Goal: Task Accomplishment & Management: Complete application form

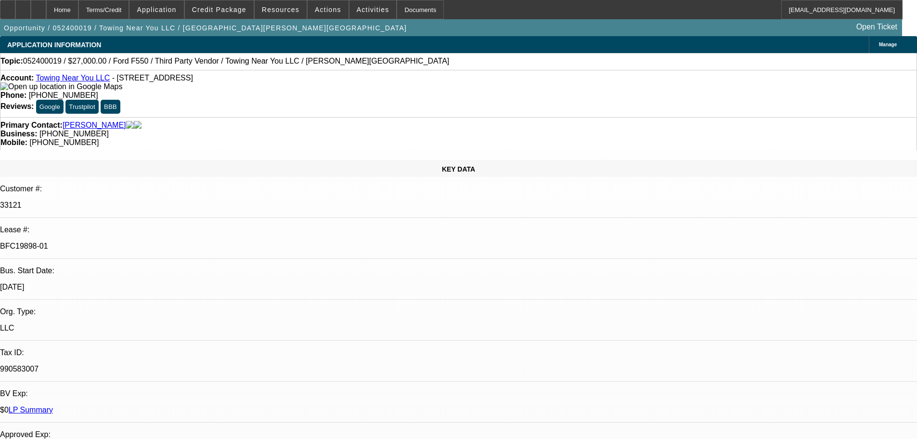
select select "0"
select select "2"
select select "0.15"
select select "16"
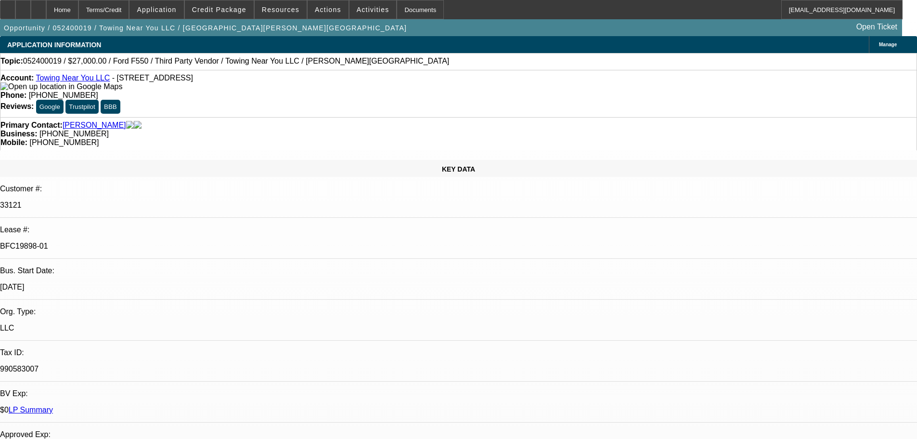
select select "0"
select select "2"
select select "0.15"
select select "16"
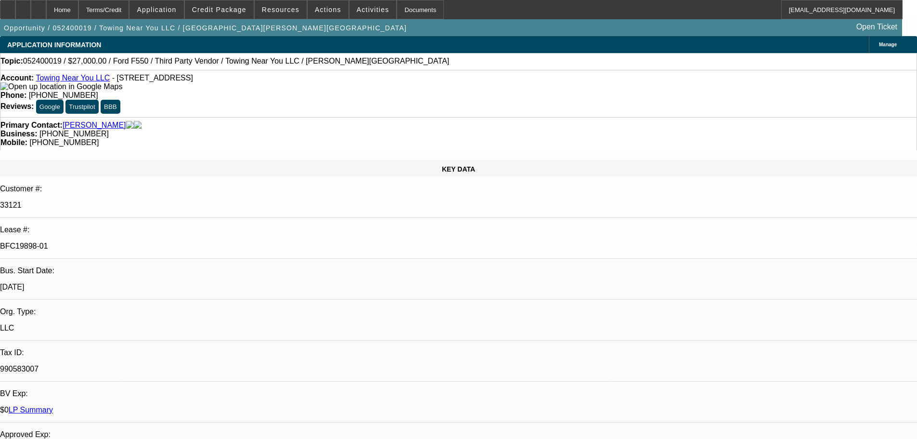
select select "0"
select select "2"
select select "0.15"
select select "16"
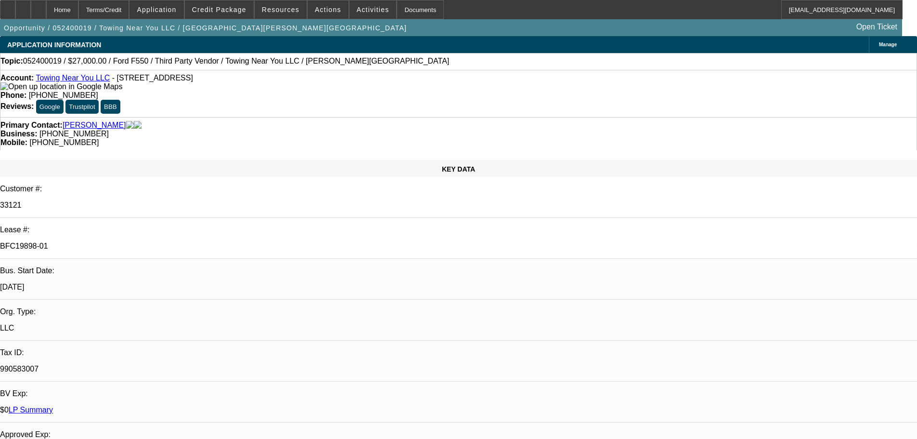
select select "0"
select select "2"
select select "0.15"
select select "16"
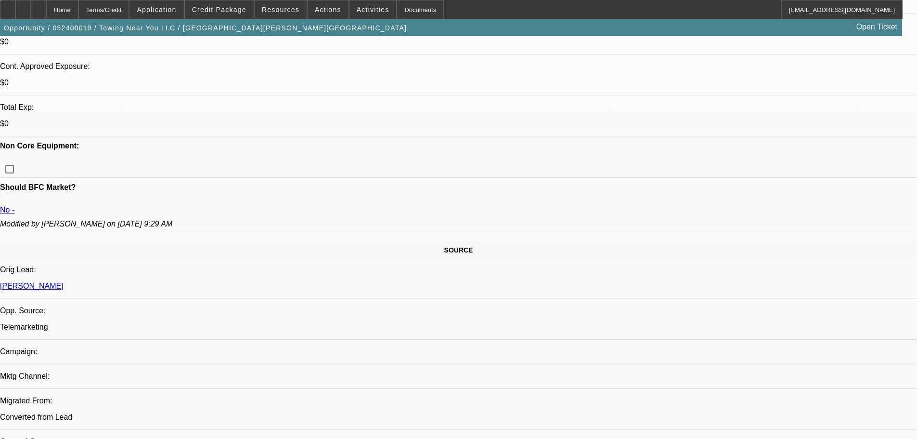
scroll to position [433, 0]
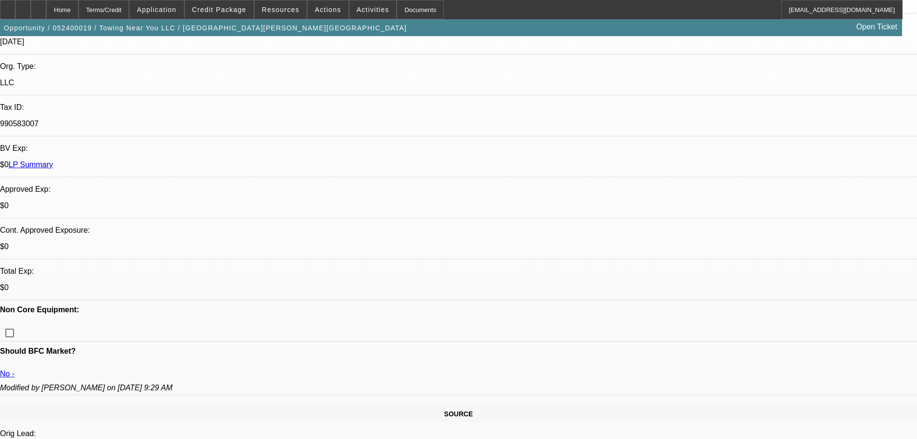
scroll to position [241, 0]
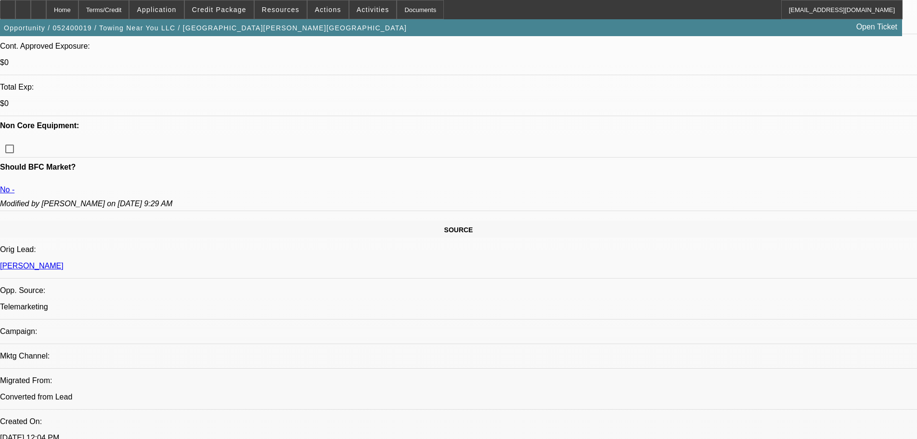
scroll to position [433, 0]
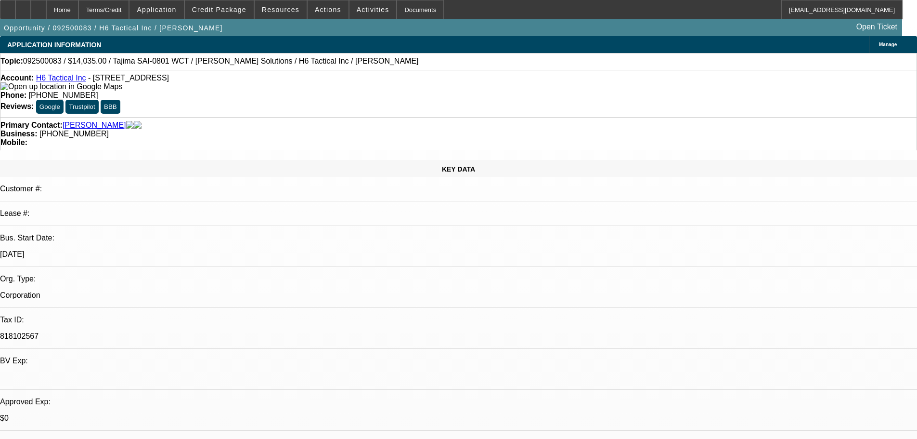
select select "0"
select select "2"
select select "0"
select select "6"
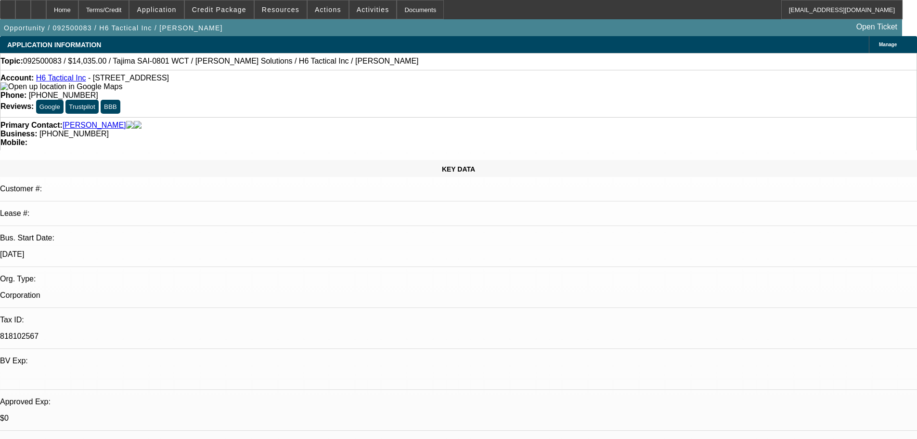
select select "0"
select select "2"
select select "0"
select select "6"
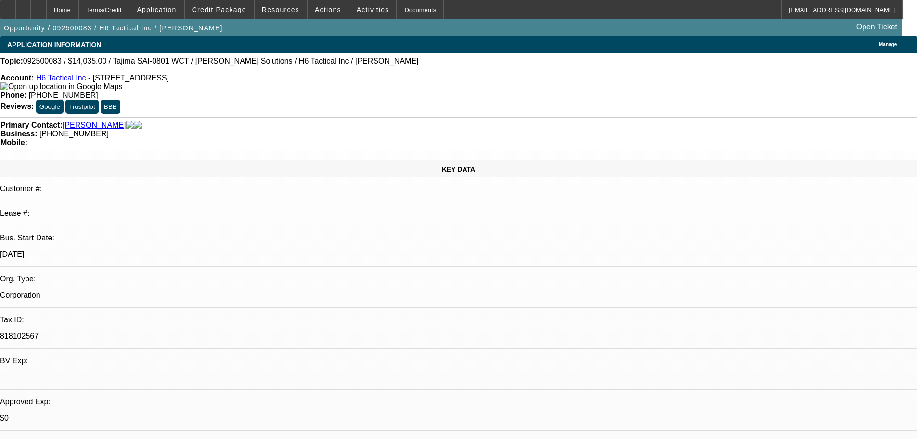
select select "0"
select select "2"
select select "0"
select select "6"
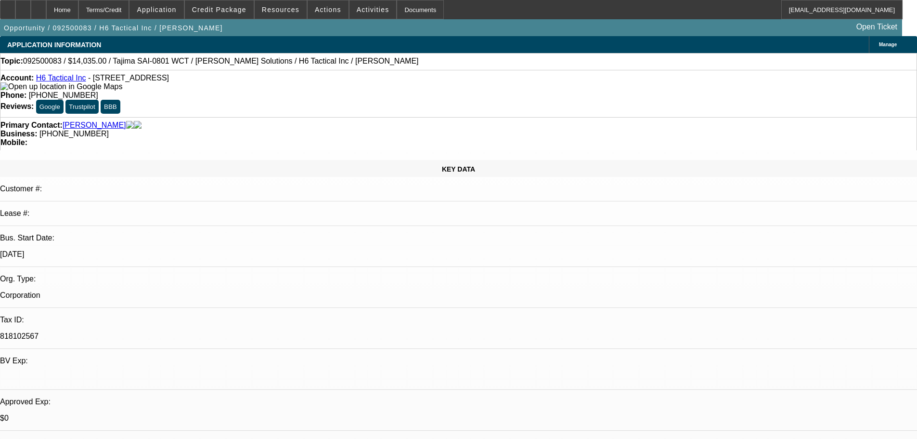
select select "0"
select select "2"
select select "0"
select select "6"
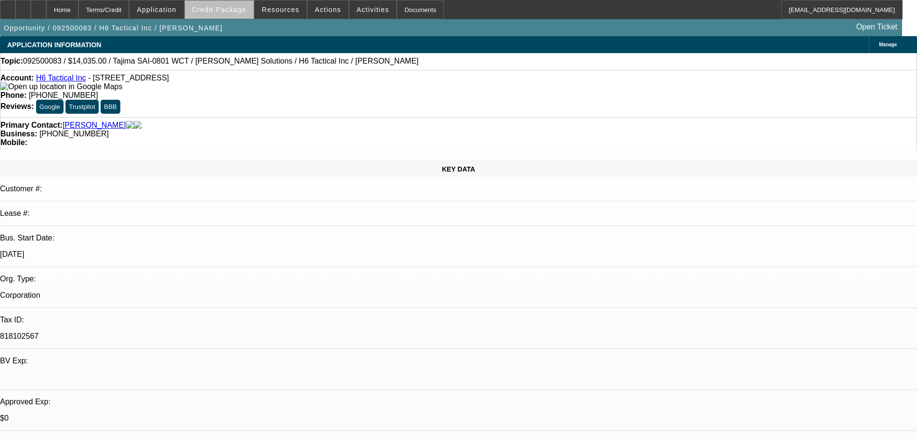
click at [236, 14] on span at bounding box center [219, 9] width 69 height 23
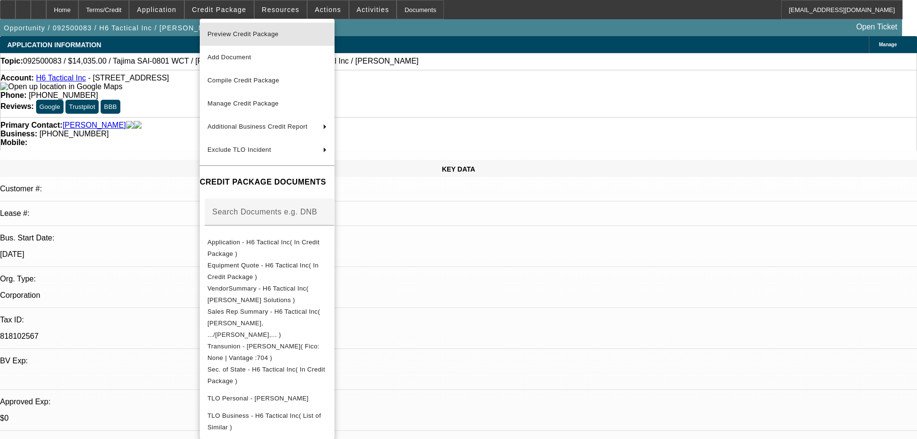
click at [239, 34] on span "Preview Credit Package" at bounding box center [243, 33] width 71 height 7
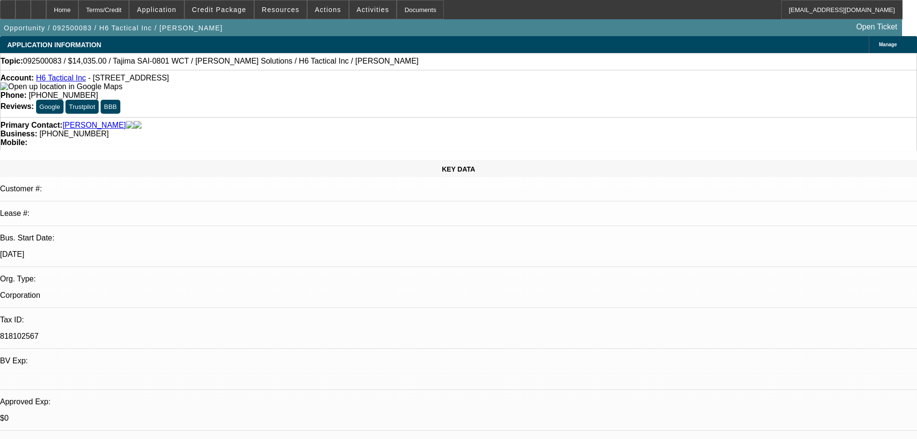
scroll to position [5, 0]
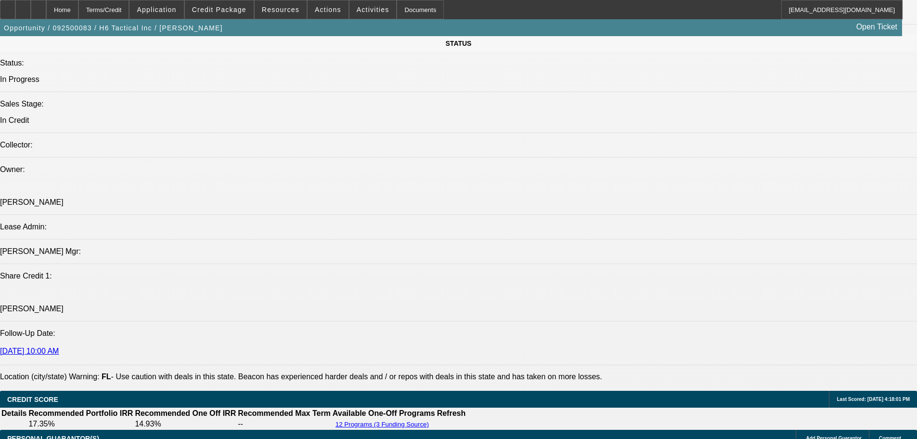
scroll to position [1059, 0]
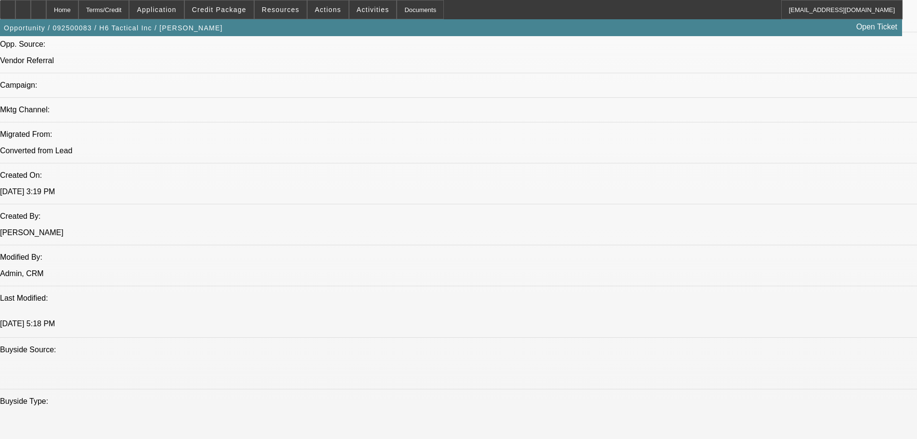
scroll to position [819, 0]
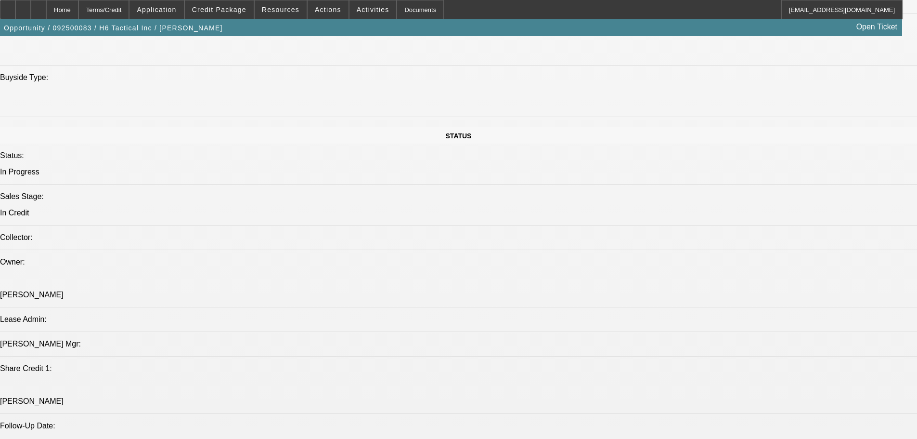
scroll to position [1156, 0]
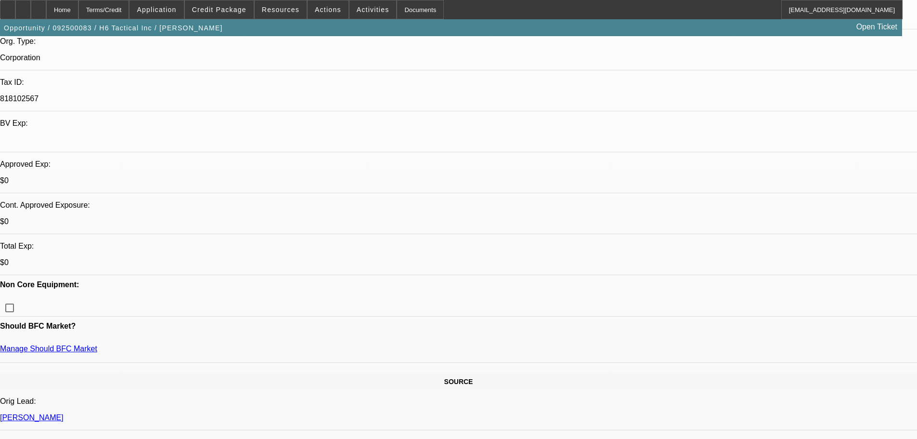
scroll to position [289, 0]
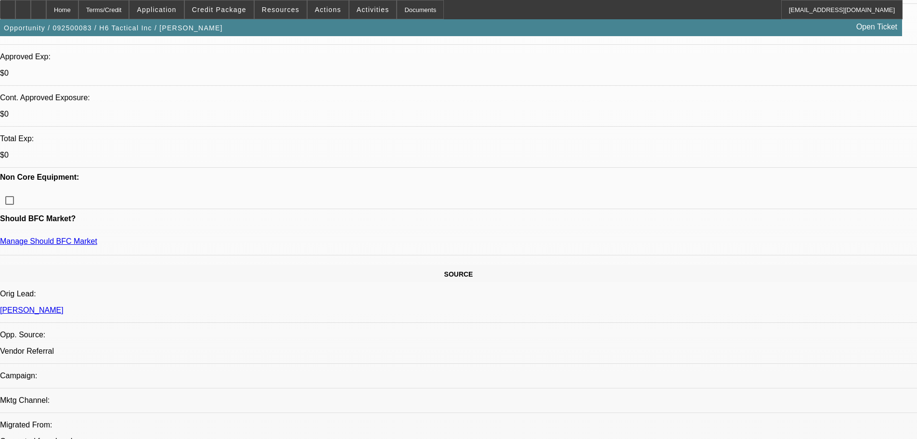
scroll to position [241, 0]
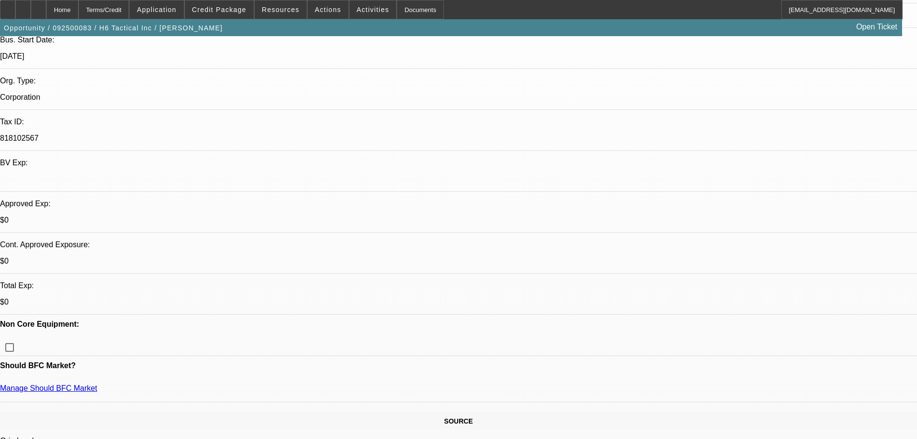
scroll to position [193, 0]
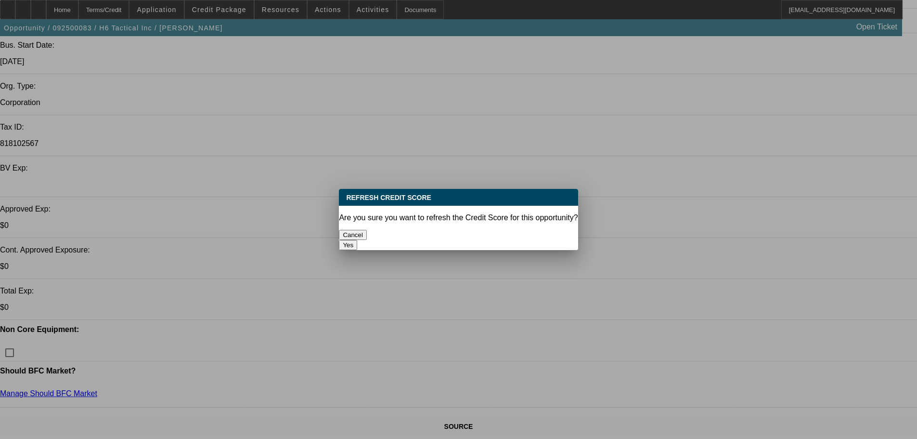
click at [357, 240] on button "Yes" at bounding box center [348, 245] width 18 height 10
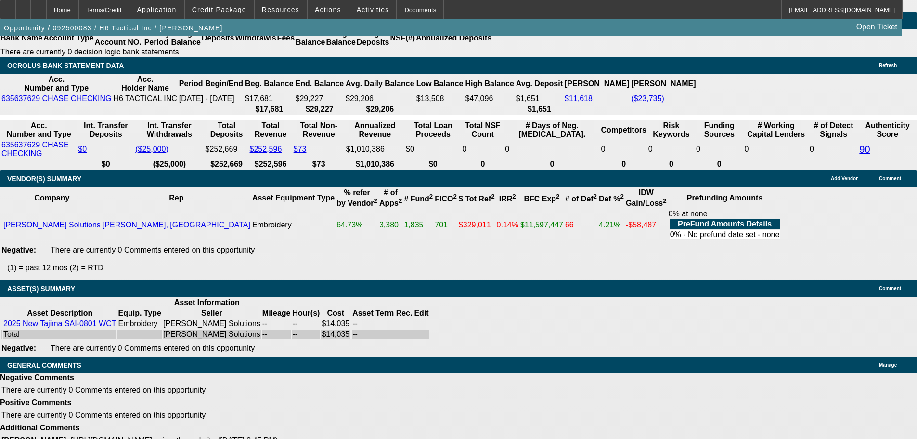
scroll to position [1736, 0]
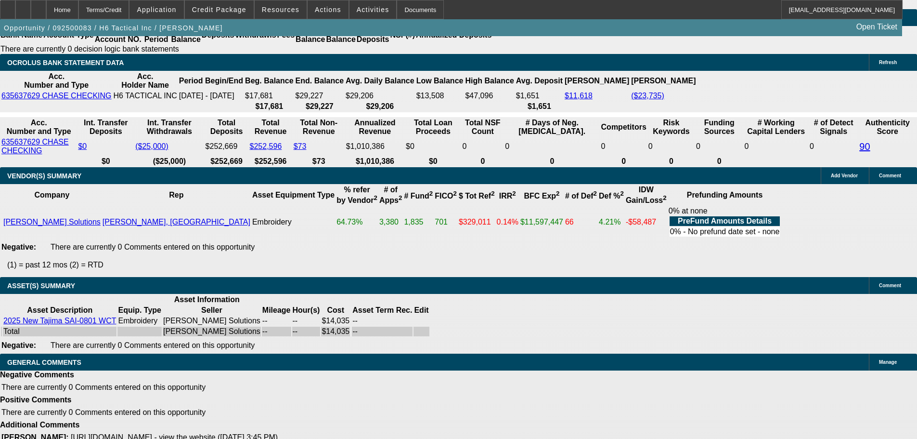
select select "5"
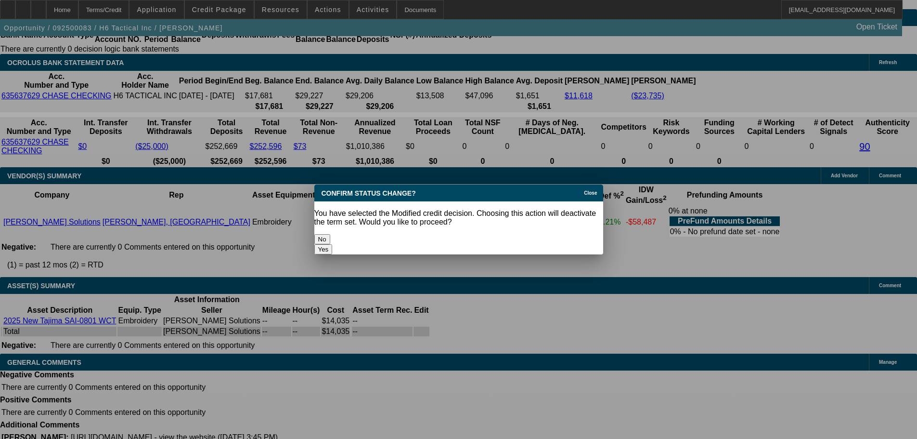
scroll to position [0, 0]
click at [333, 244] on button "Yes" at bounding box center [323, 249] width 18 height 10
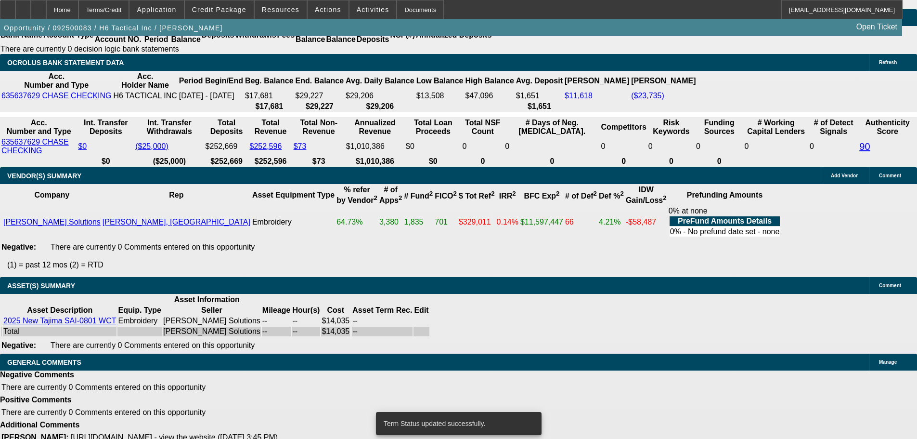
scroll to position [1715, 0]
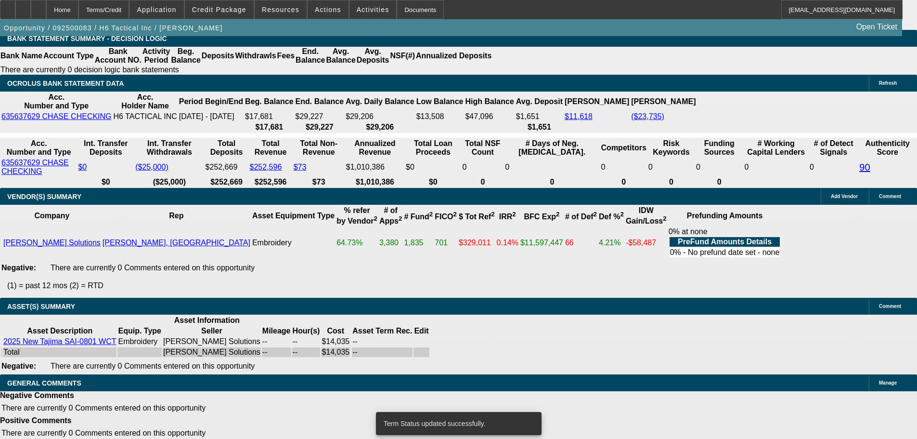
select select "0"
select select "2"
select select "0"
select select "6"
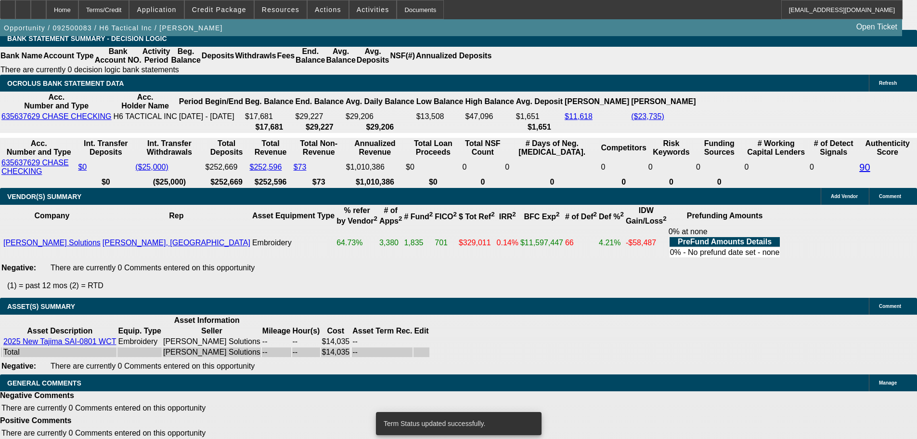
select select "0"
select select "2"
select select "0"
select select "6"
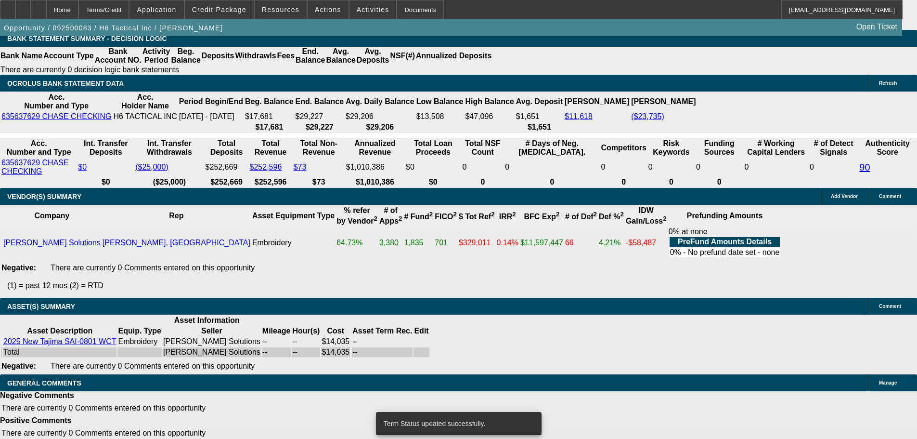
select select "0"
select select "2"
select select "0"
select select "6"
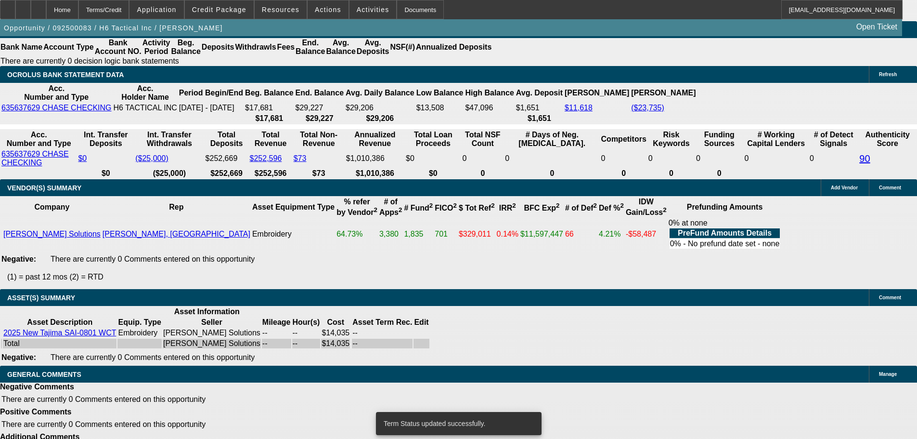
scroll to position [1736, 0]
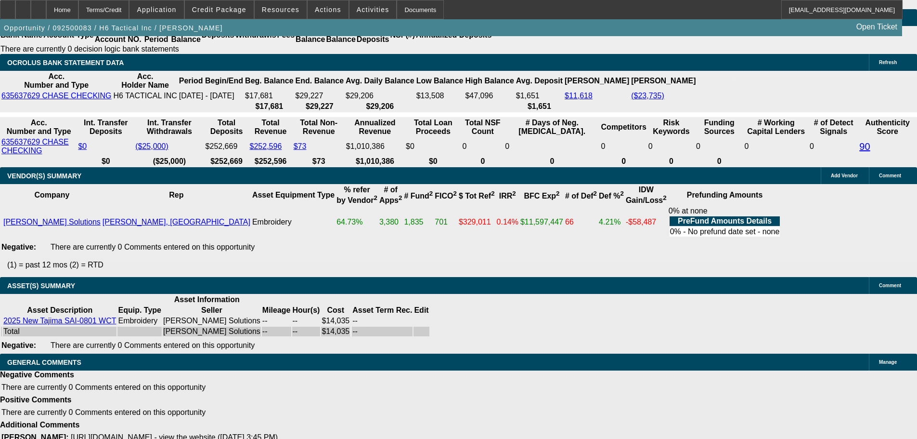
select select "5"
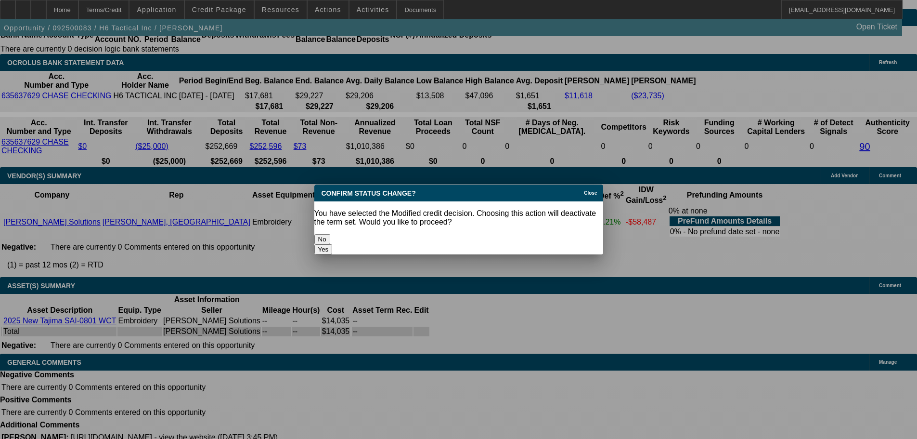
scroll to position [0, 0]
click at [333, 244] on button "Yes" at bounding box center [323, 249] width 18 height 10
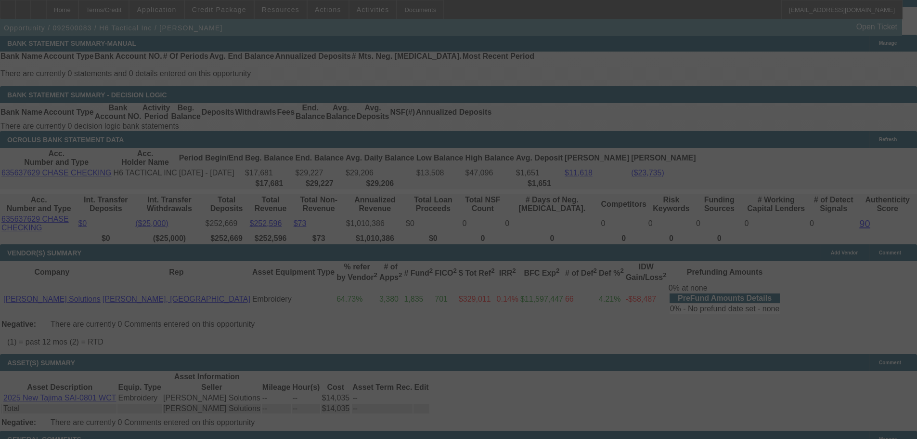
scroll to position [1543, 0]
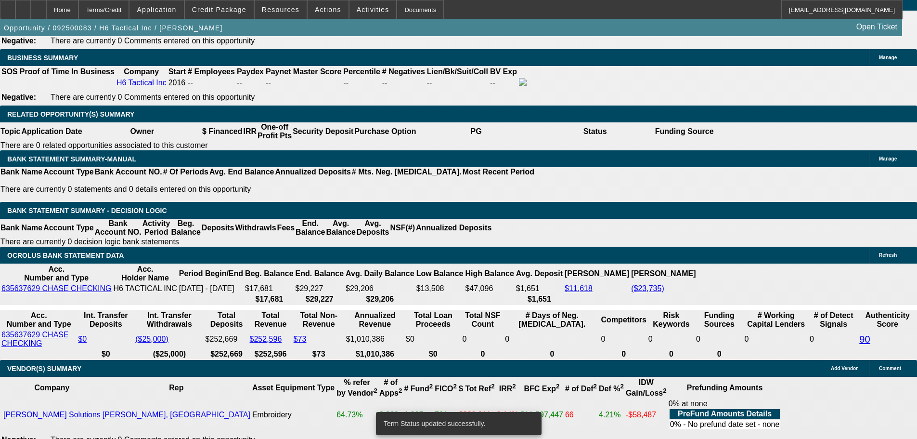
select select "0"
select select "2"
select select "0"
select select "6"
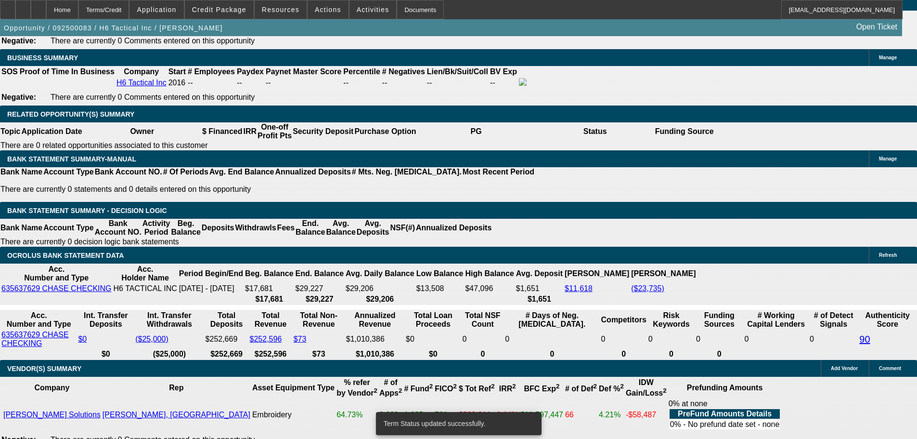
select select "0"
select select "2"
select select "0"
select select "6"
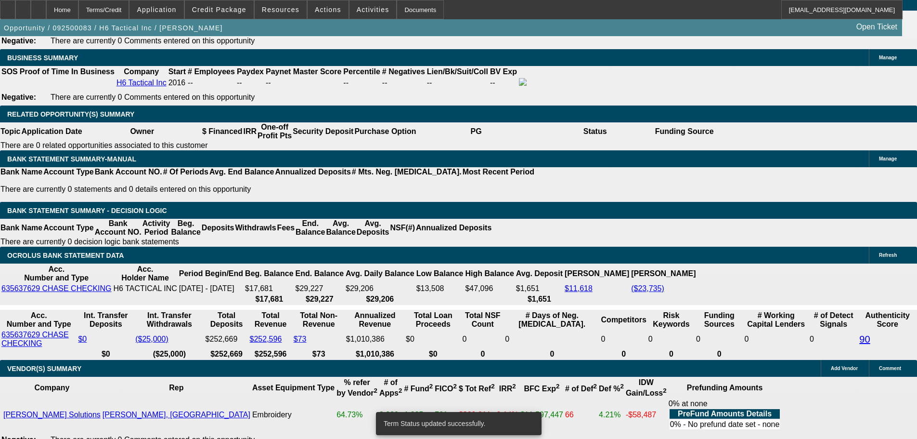
select select "0"
select select "2"
select select "0"
select select "6"
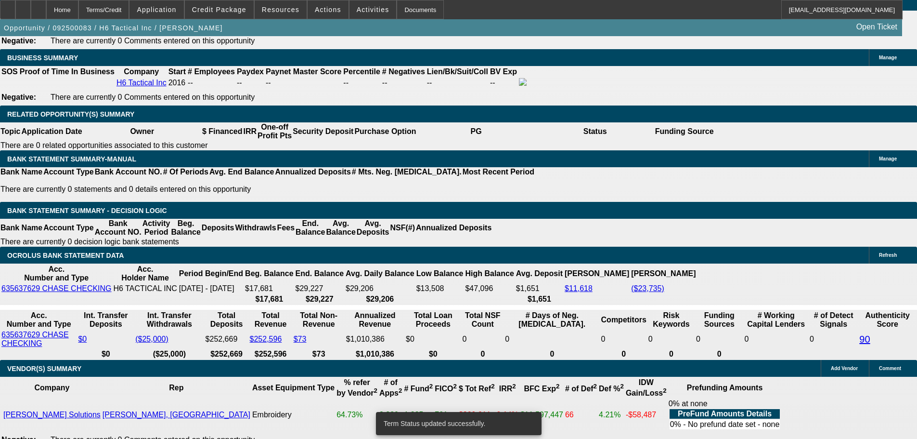
select select "0"
select select "2"
select select "0"
select select "6"
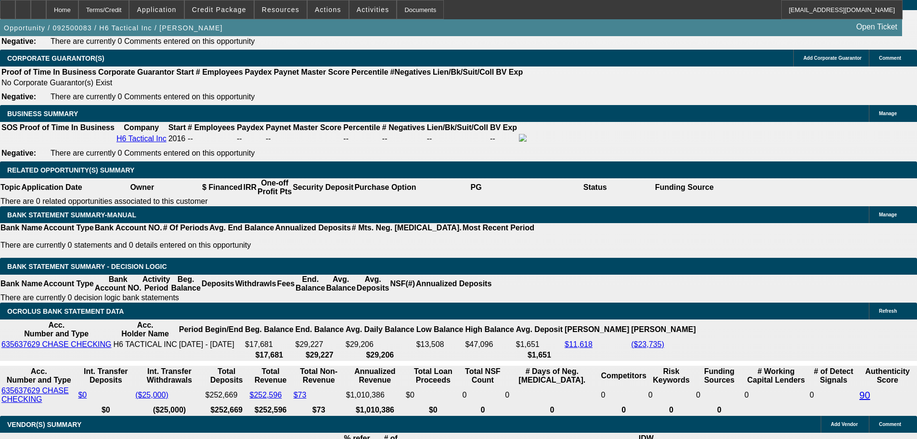
scroll to position [1399, 0]
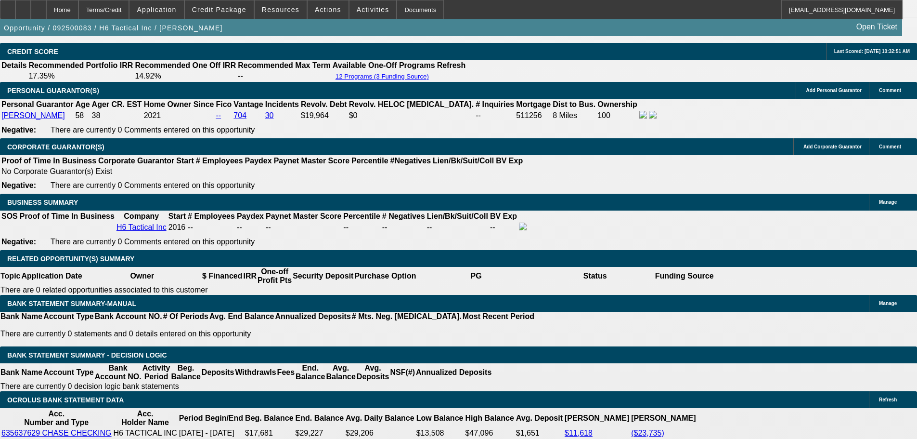
drag, startPoint x: 327, startPoint y: 290, endPoint x: 350, endPoint y: 290, distance: 23.1
type input "UNKNOWN"
type input "1"
type input "$479.82"
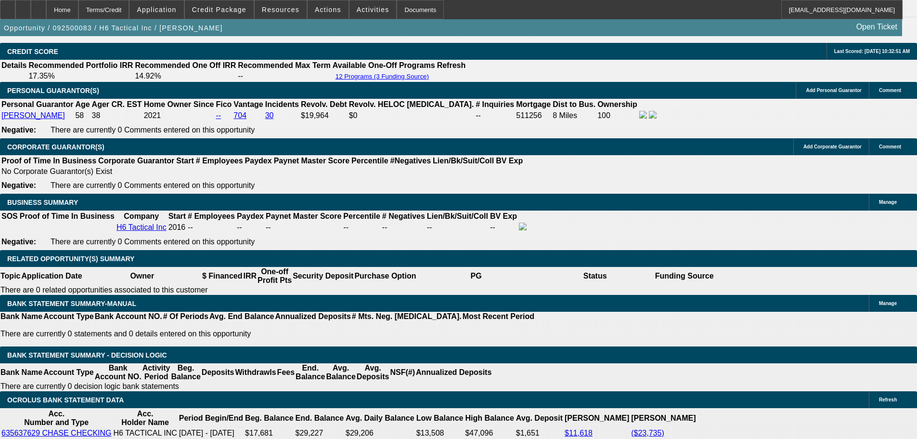
type input "$239.91"
type input "16"
type input "$682.60"
type input "$341.30"
type input "16.5"
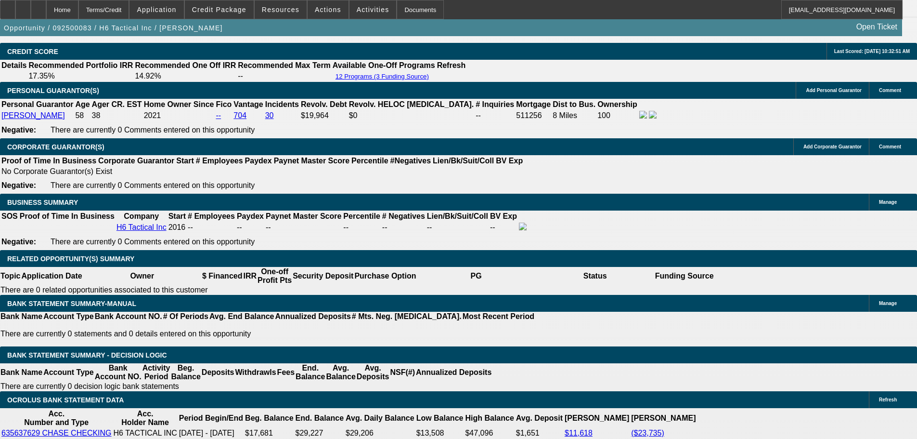
type input "$690.08"
type input "$345.04"
type input "16.5"
type input "$0.00"
drag, startPoint x: 210, startPoint y: 290, endPoint x: 267, endPoint y: 287, distance: 57.0
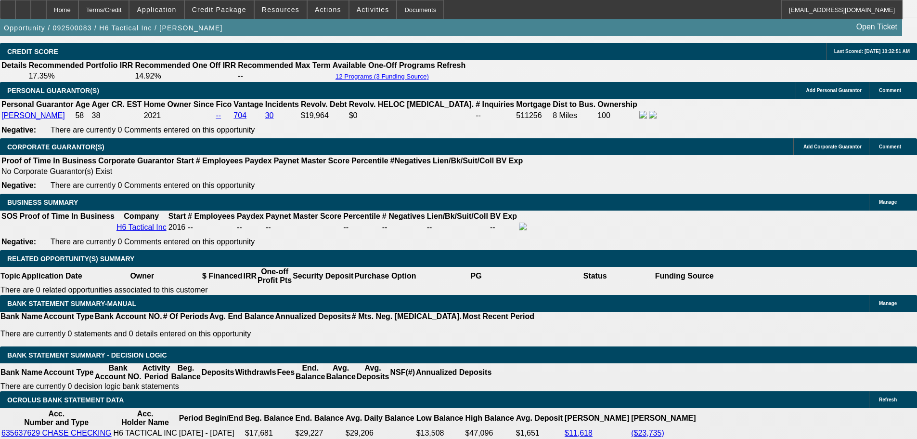
type input "UNKNOWN"
type input "1"
type input "$596.80"
type input "$298.40"
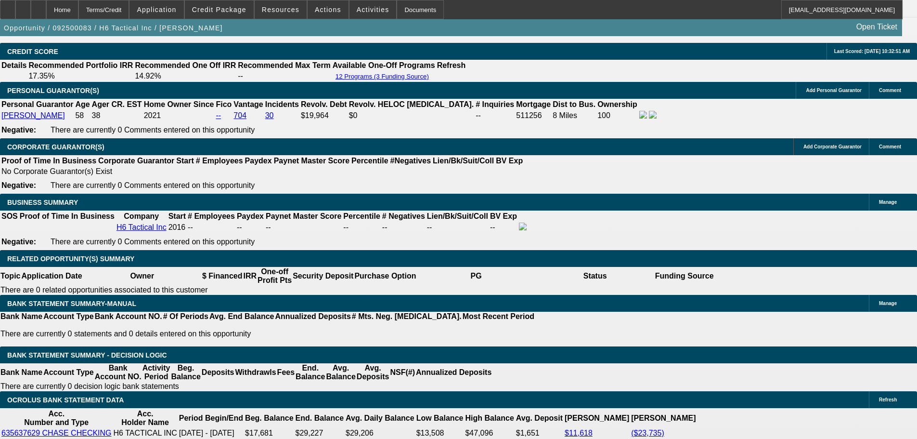
type input "16"
type input "$795.52"
type input "$397.76"
type input "16"
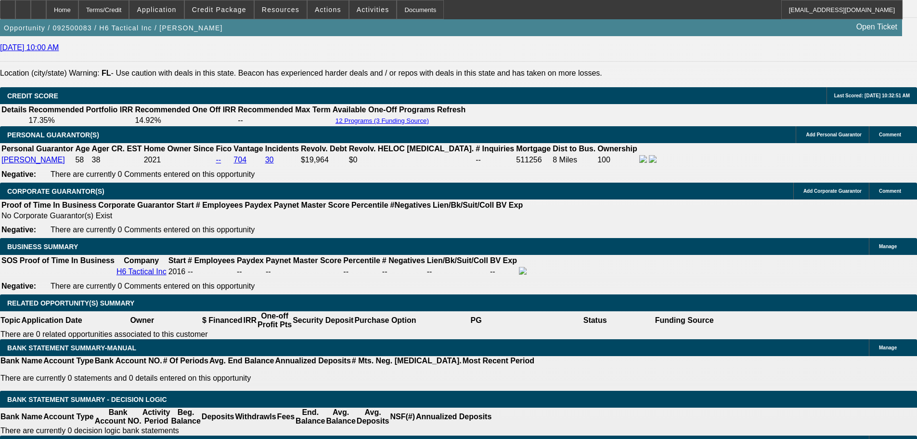
scroll to position [1303, 0]
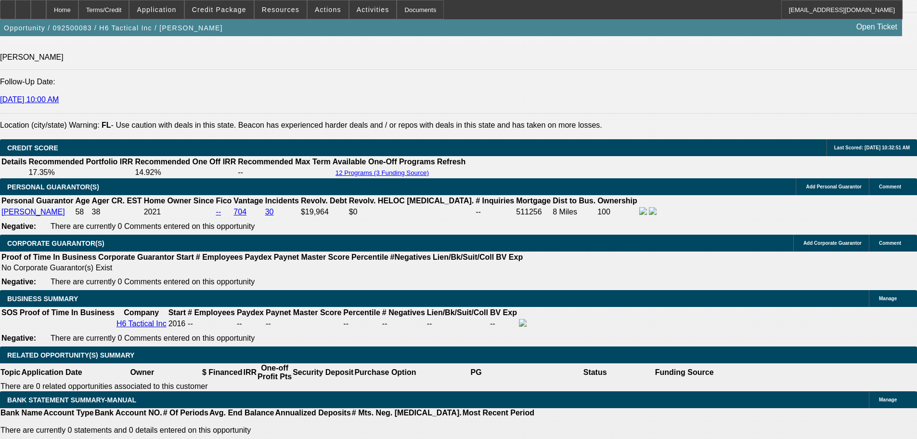
type input "$0.00"
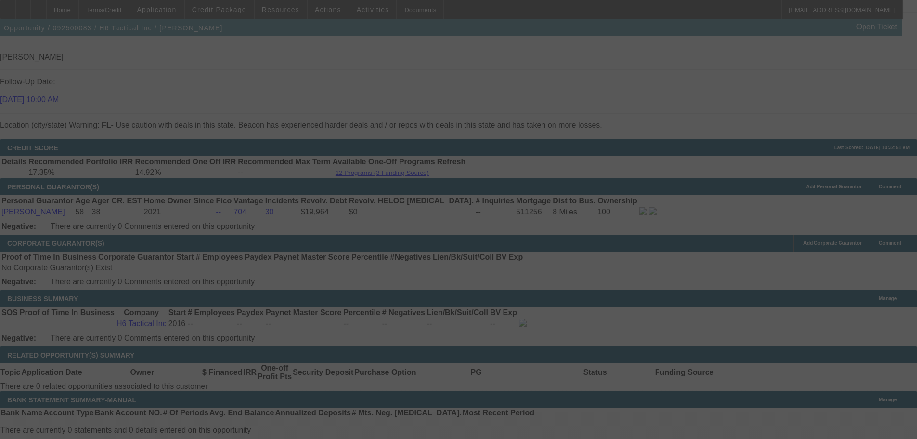
select select "0"
select select "2"
select select "0"
select select "6"
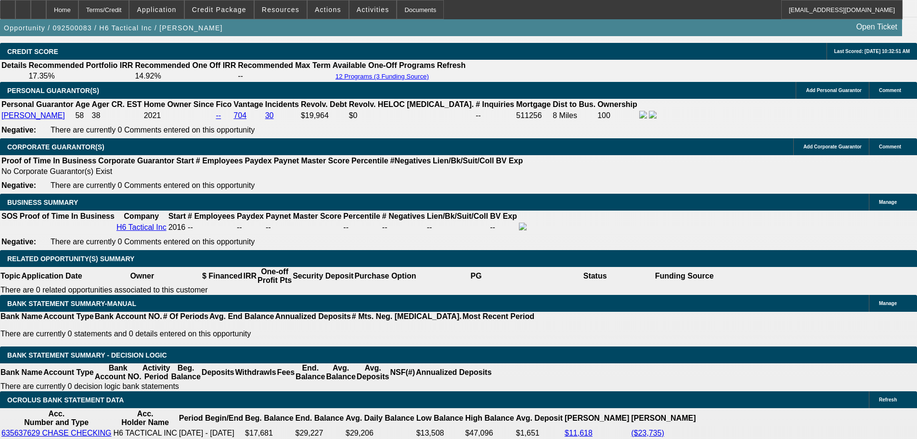
scroll to position [1351, 0]
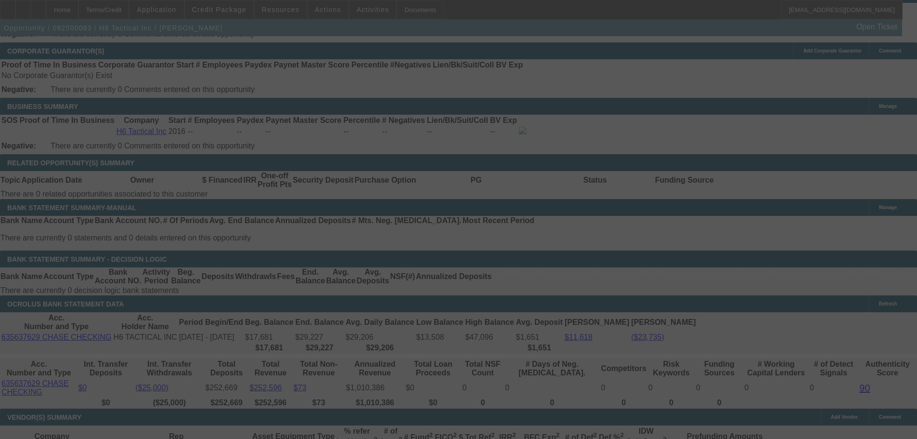
scroll to position [1495, 0]
select select "0"
select select "2"
select select "0"
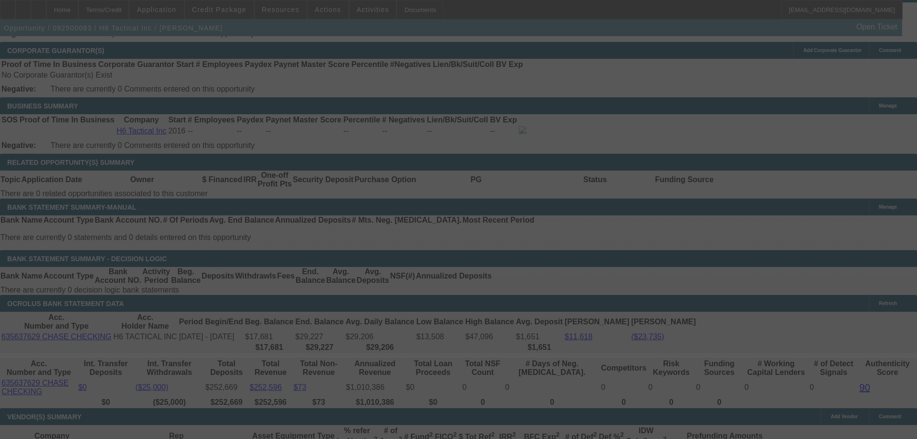
select select "6"
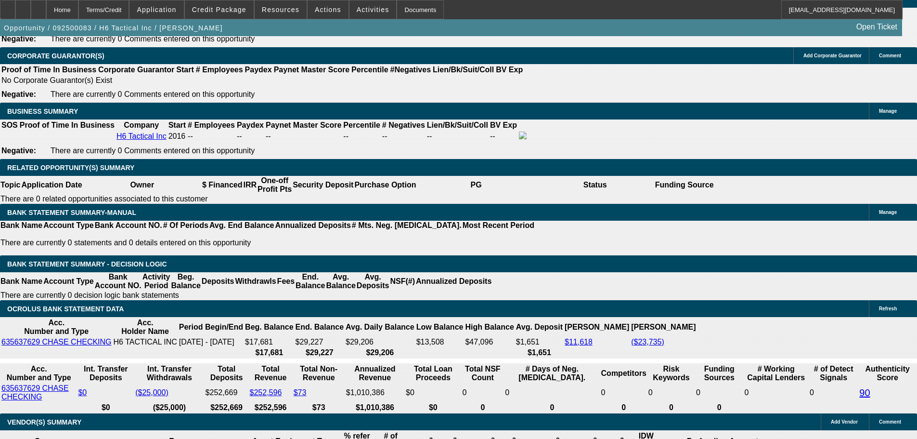
type input "16."
type input "UNKNOWN"
type input "16.2"
type input "$798.38"
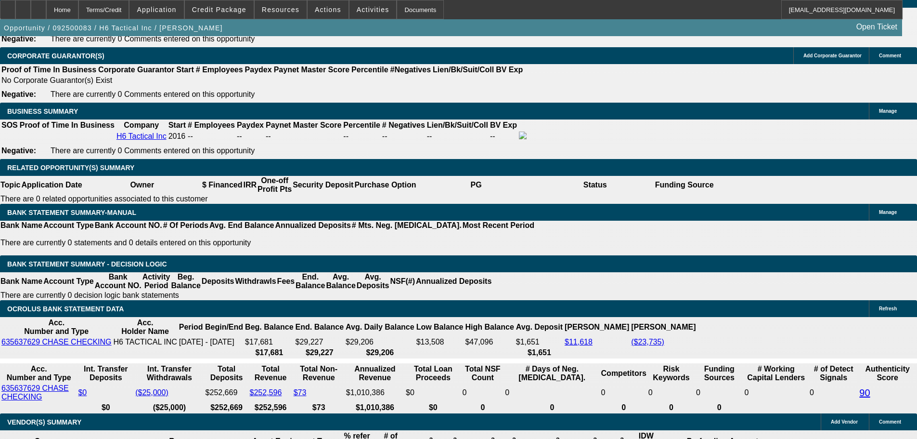
type input "$399.19"
type input "16.2"
type input "0"
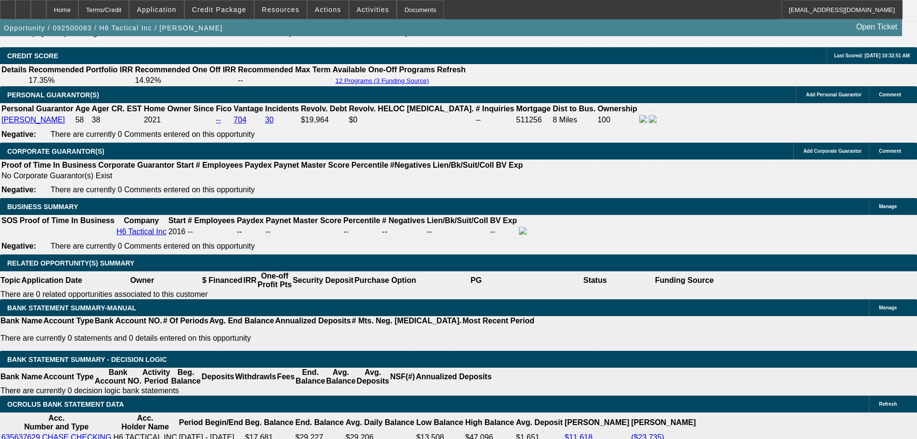
scroll to position [1394, 0]
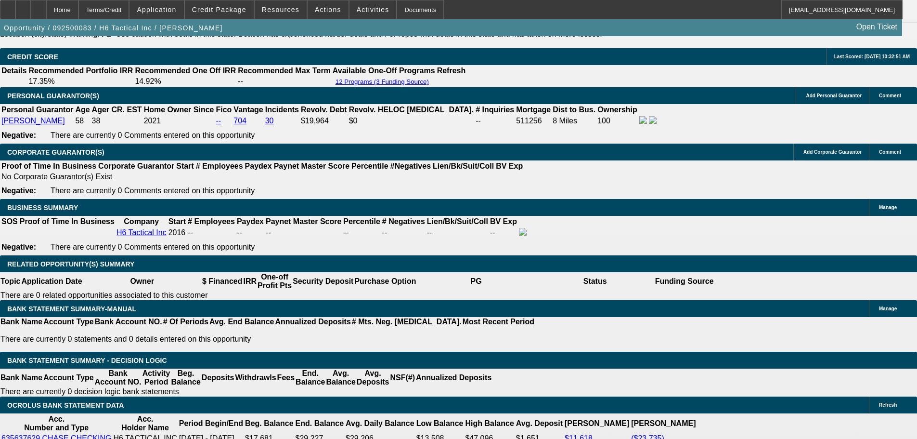
type input "399.19"
type input "$0.00"
type input "39.19"
type input "$78.38"
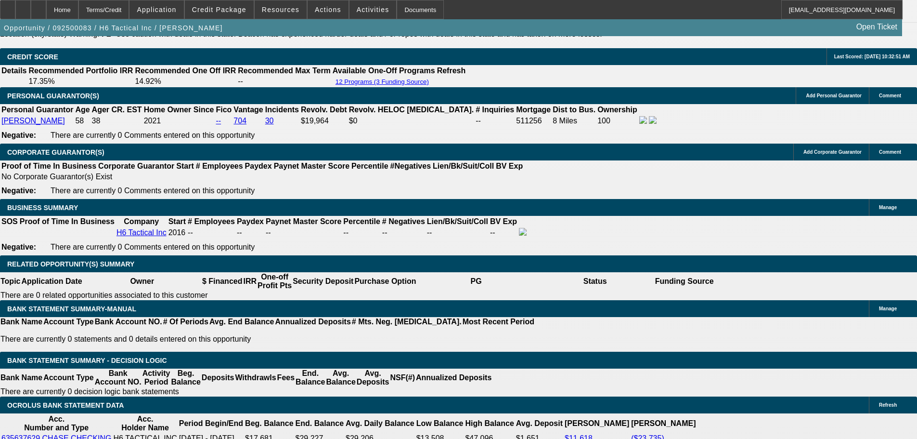
type input "398.19"
type input "$796.38"
type input "16.1"
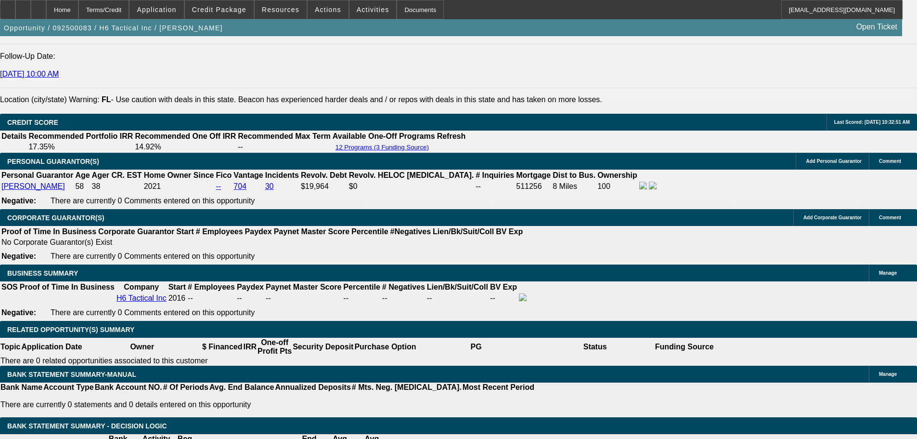
scroll to position [1249, 0]
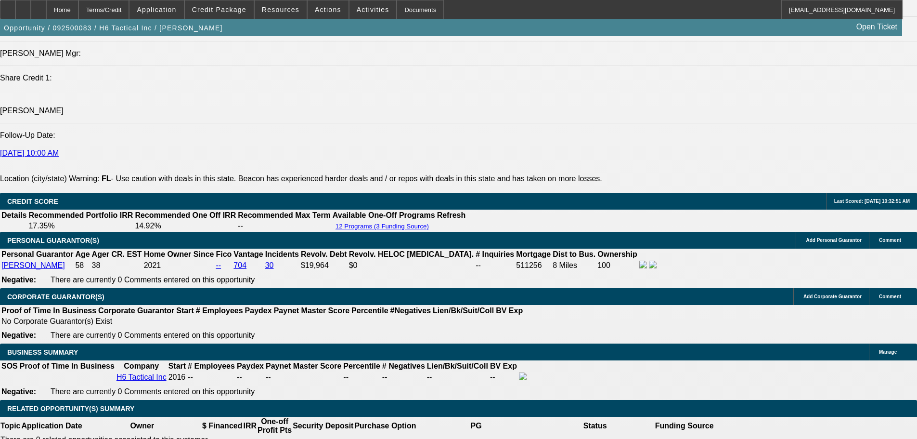
type input "$398.19"
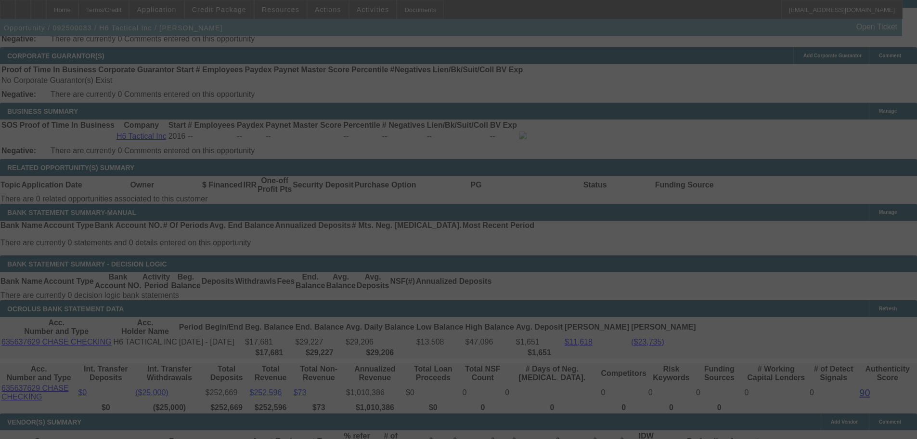
scroll to position [1485, 0]
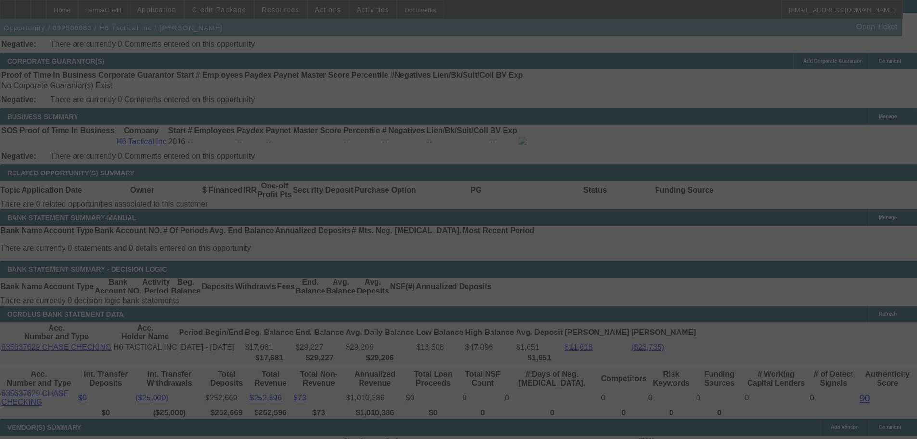
select select "0"
select select "2"
select select "0"
select select "6"
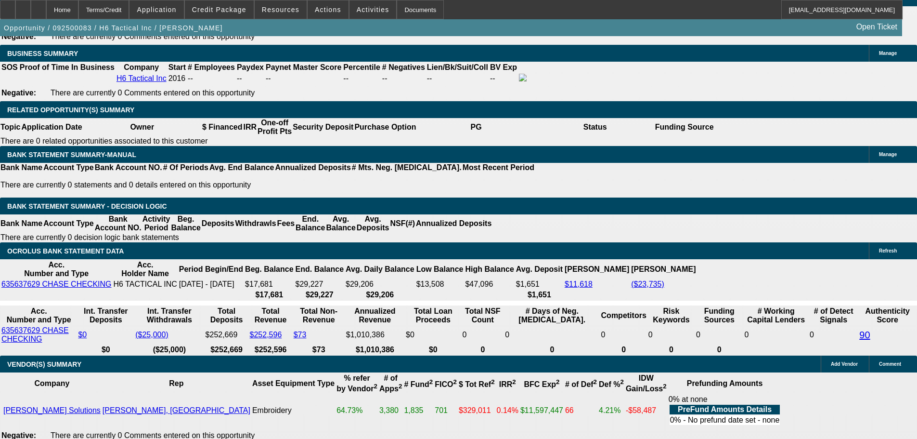
scroll to position [1677, 0]
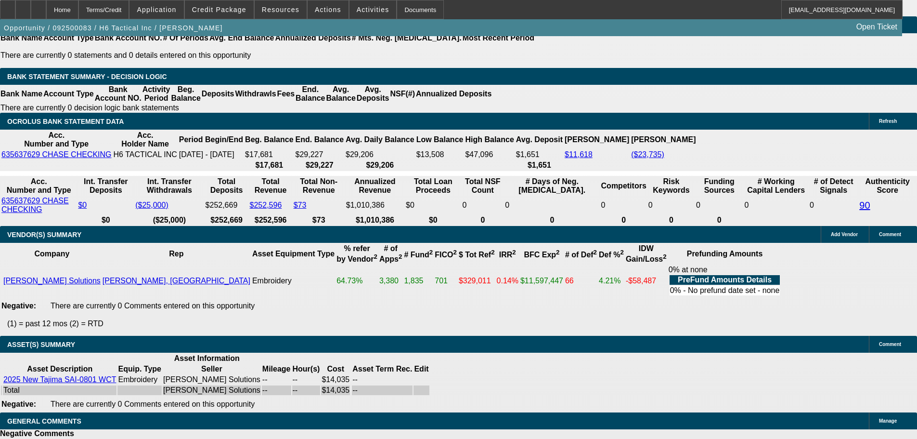
select select "9"
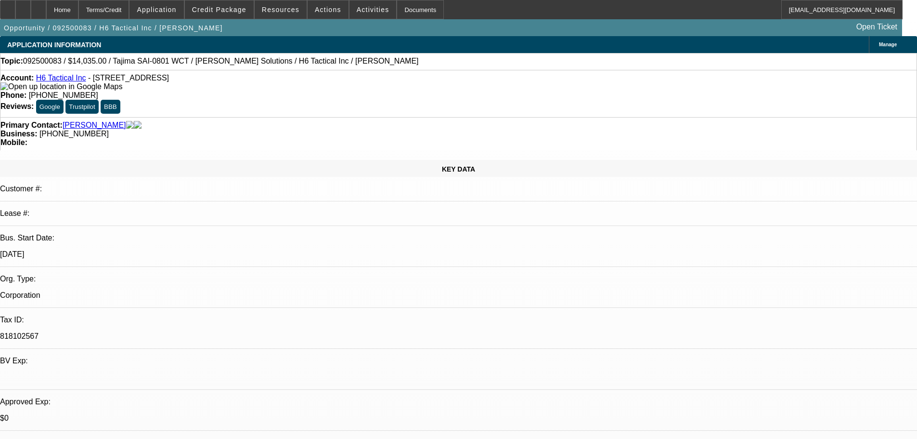
scroll to position [48, 0]
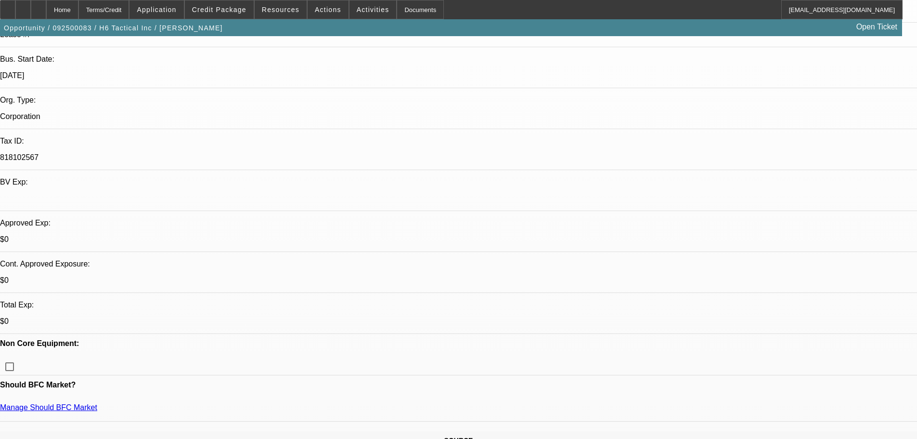
scroll to position [193, 0]
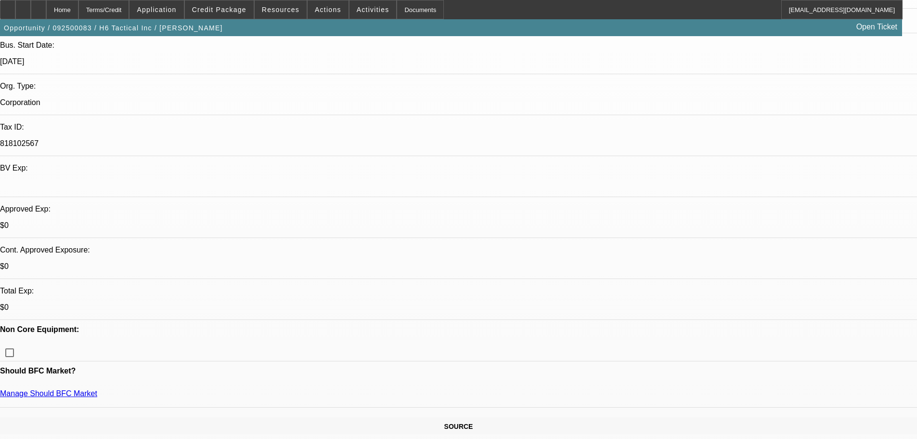
type textarea "iODD TIME TO BE LOOKING FOR FINANCING WHEN IN THE MIDDLE OF OWNERSHIP CHANGE, S…"
type textarea "fINAL APPROVAL CONTINGENT UPON GETTING BACKUP SEAN OWNS 100% AND ALSO A COPY OF…"
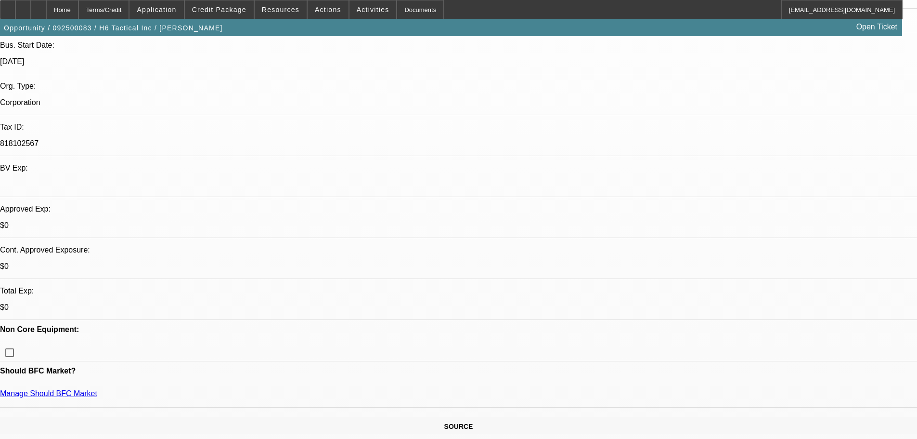
type textarea "ODD TIME TO BE LOOKING FOR FINANCING WHEN IN THE MIDDLE OF OWNERSHIP CHANGE?? ,…"
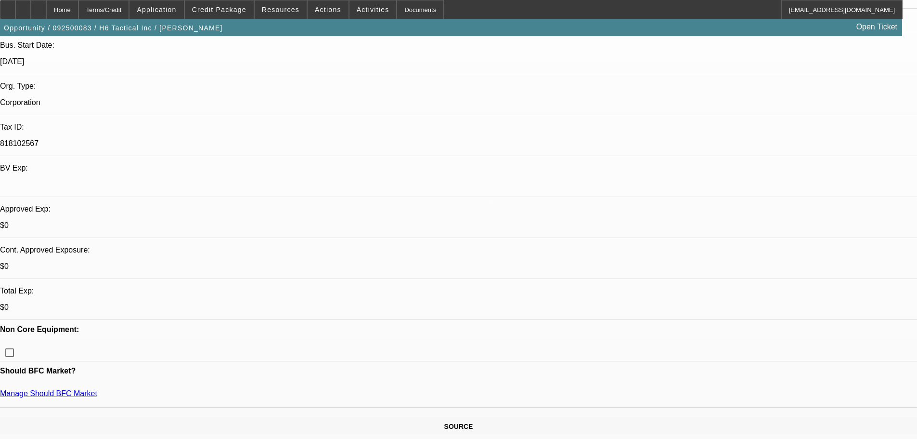
type textarea "fINAL APPROVAL CONTINGENT UPON GETTING BACKUP SEAN OWNS 100% AND ALSO A COPY OF…"
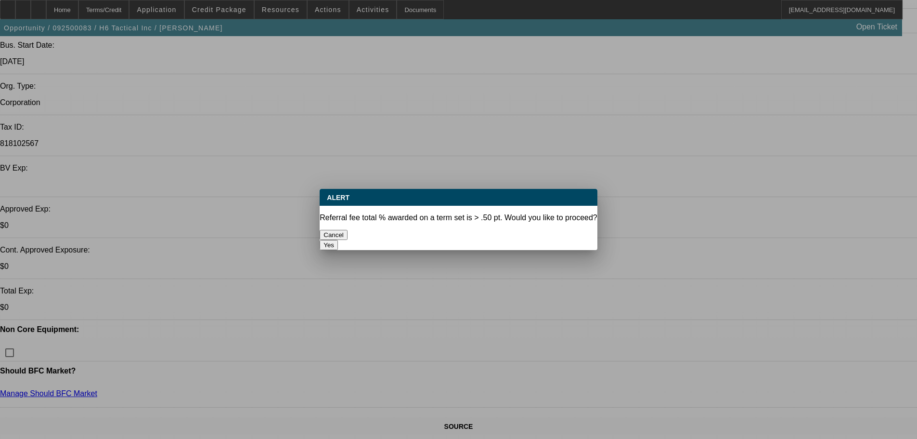
click at [338, 240] on button "Yes" at bounding box center [329, 245] width 18 height 10
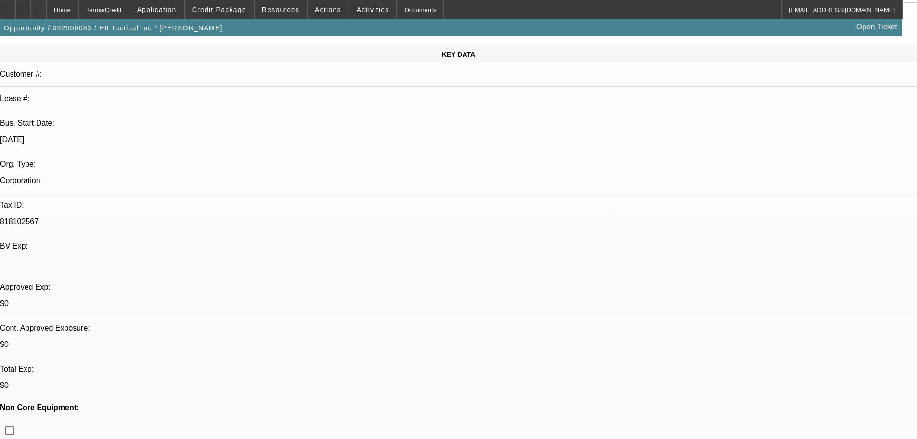
scroll to position [337, 0]
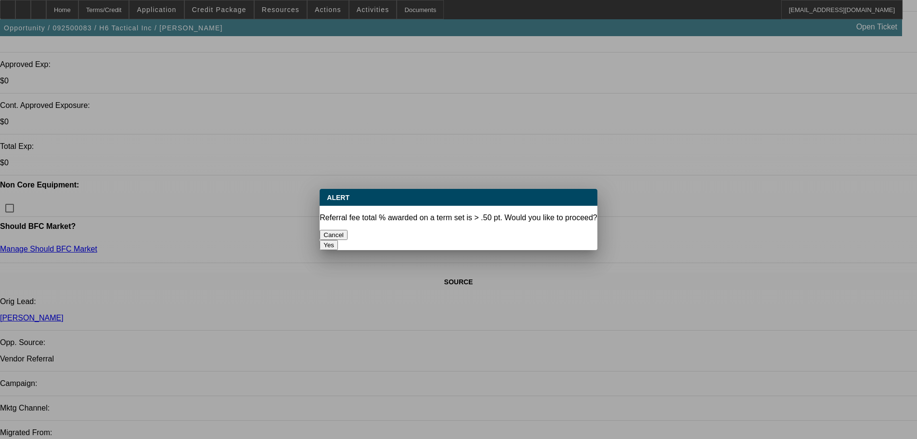
scroll to position [0, 0]
click at [338, 240] on button "Yes" at bounding box center [329, 245] width 18 height 10
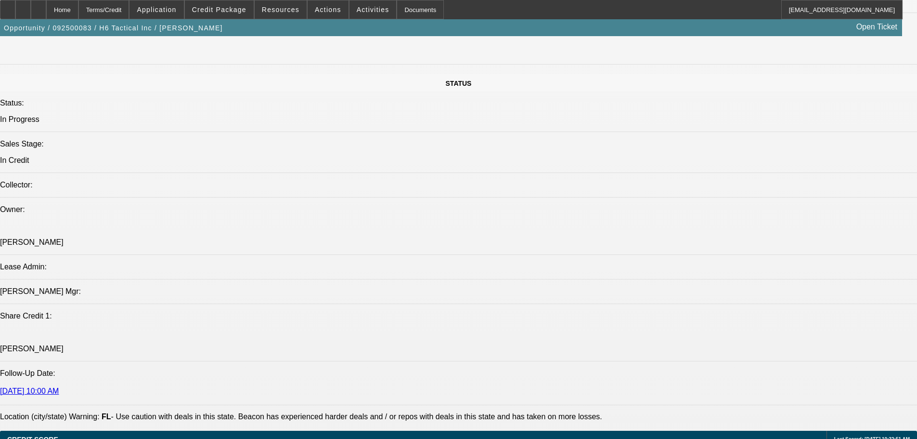
scroll to position [1156, 0]
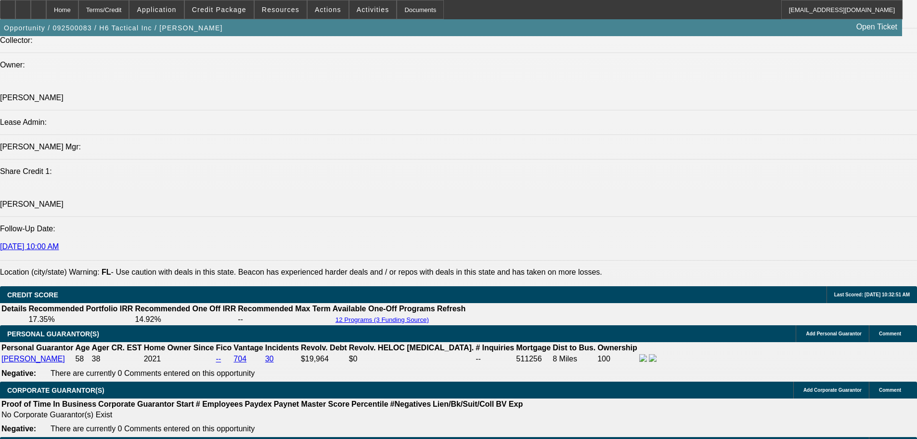
select select "0"
select select "2"
select select "0"
select select "6"
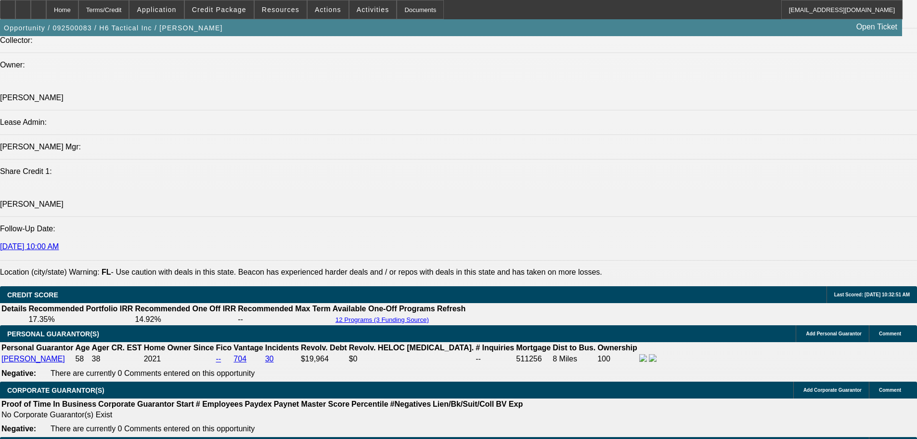
select select "0"
select select "2"
select select "0"
select select "6"
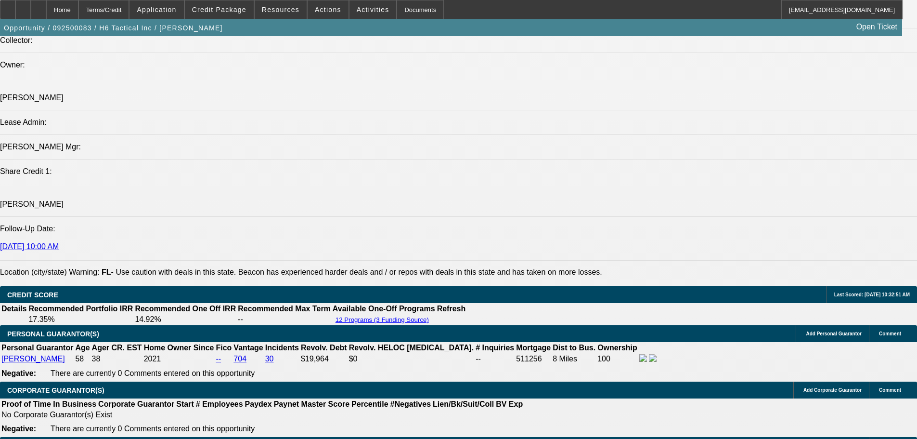
select select "0"
select select "2"
select select "0"
select select "6"
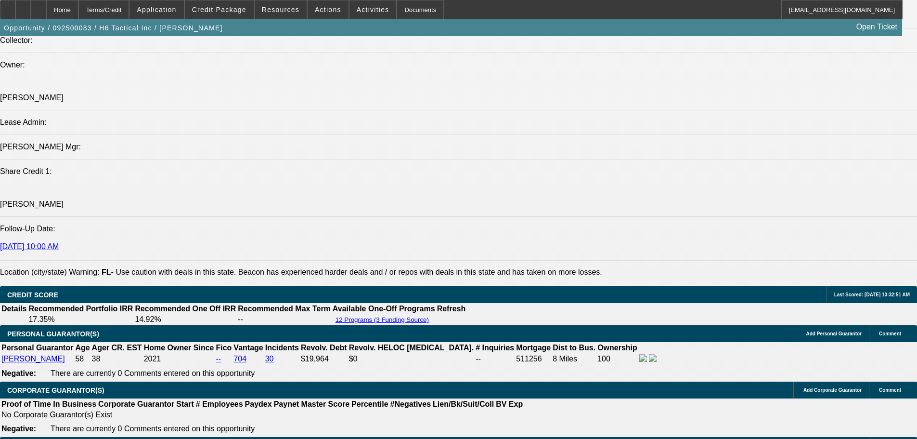
select select "0"
select select "2"
select select "0"
select select "6"
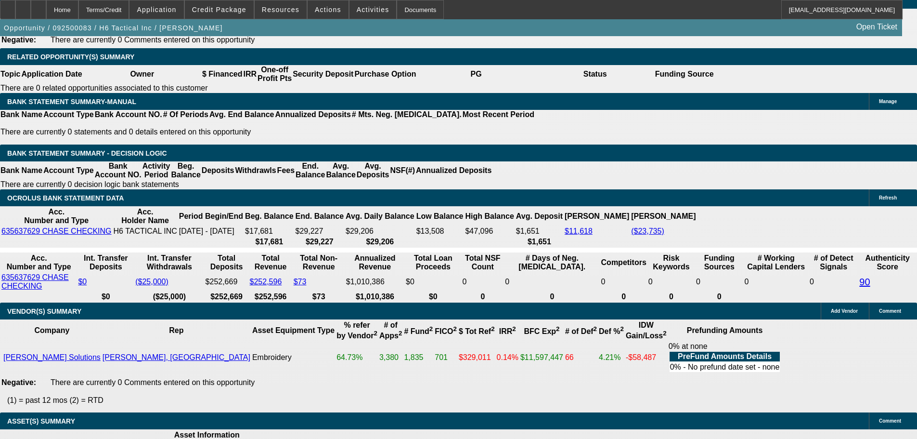
scroll to position [1686, 0]
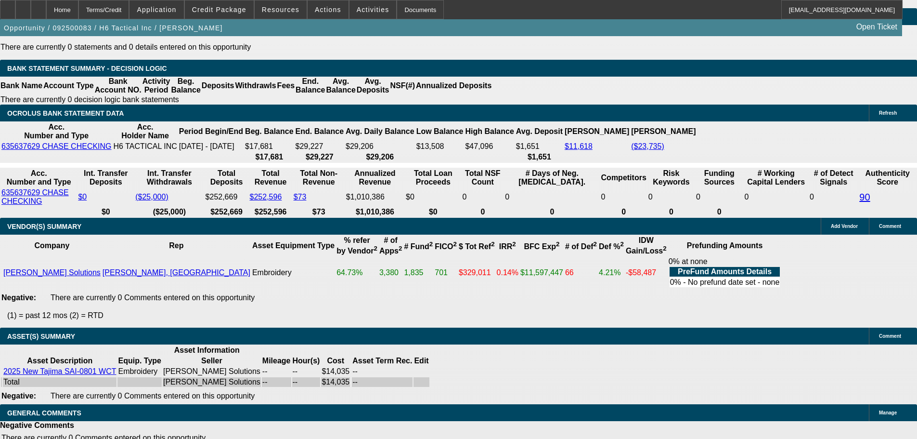
select select "9"
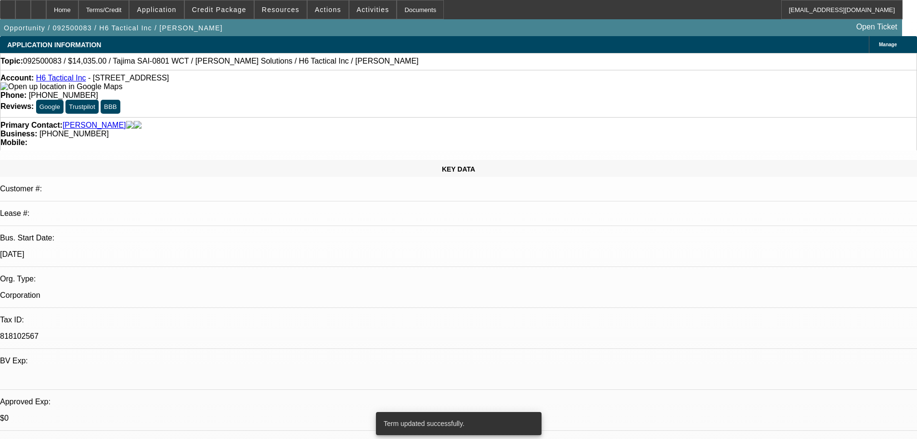
select select "0"
select select "2"
select select "0"
select select "6"
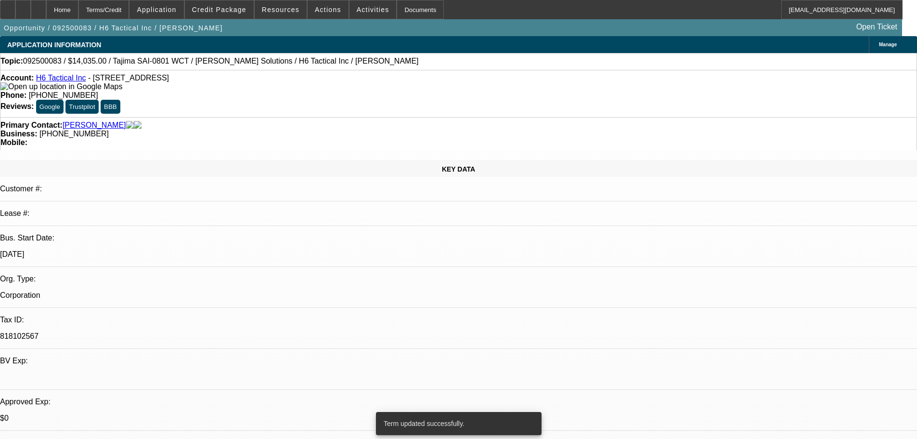
select select "0"
select select "2"
select select "0"
select select "6"
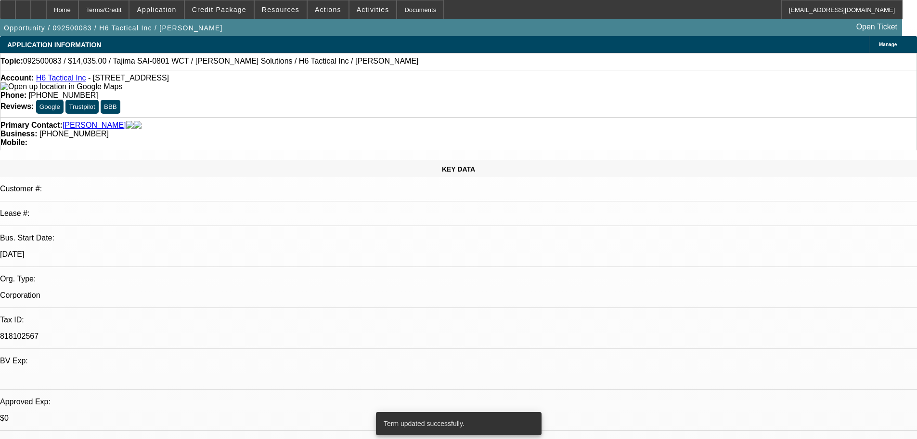
select select "0"
select select "2"
select select "0"
select select "6"
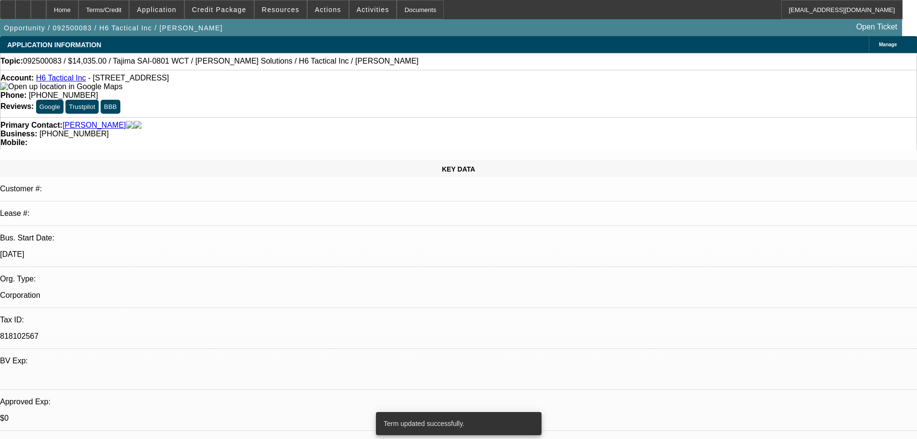
select select "0"
select select "2"
select select "0"
select select "6"
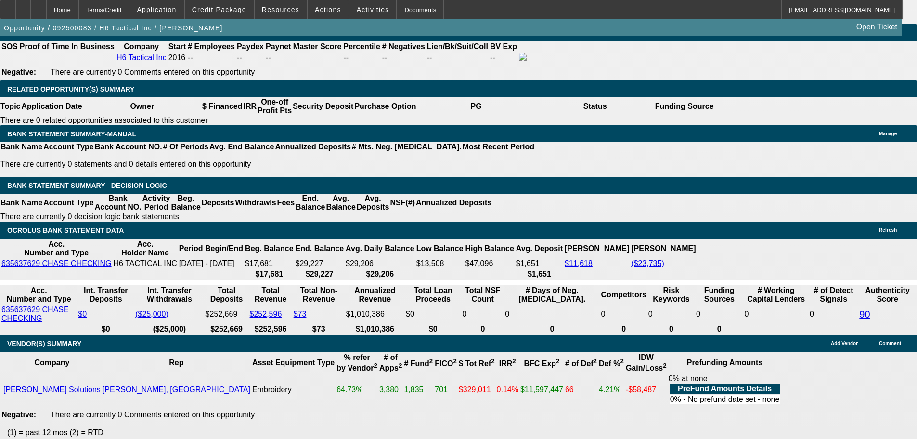
scroll to position [1686, 0]
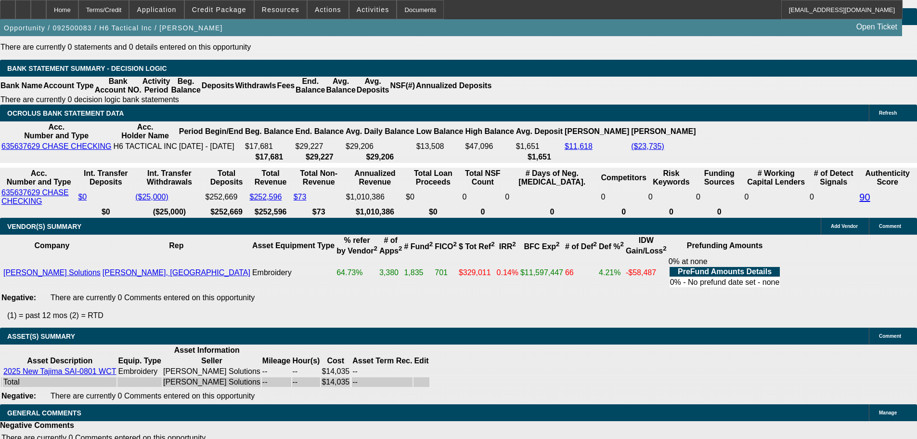
select select "9"
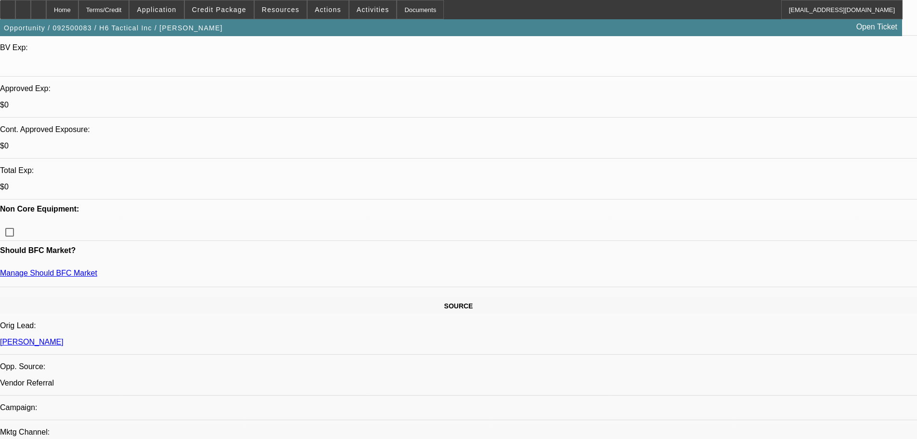
scroll to position [337, 0]
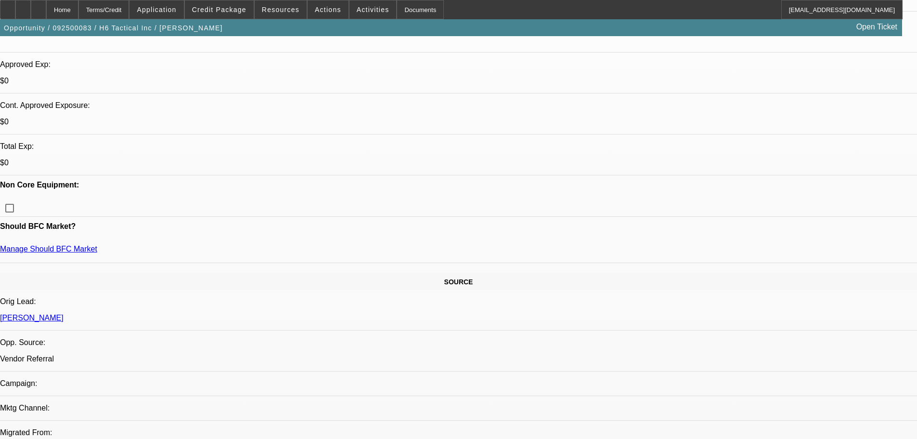
type textarea "SEE OTHER CONTINGENCIES"
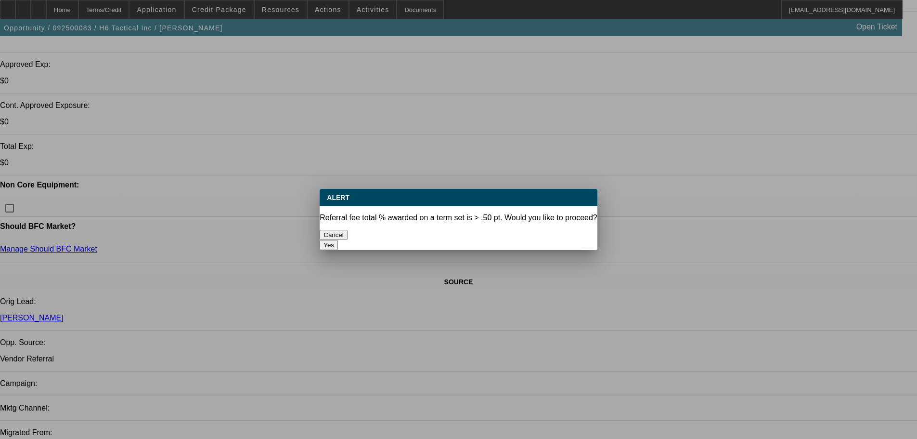
click at [338, 240] on button "Yes" at bounding box center [329, 245] width 18 height 10
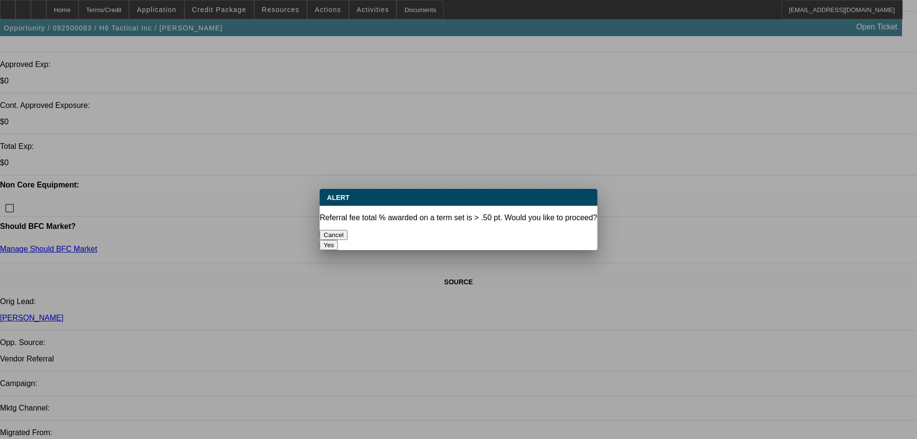
click at [338, 240] on button "Yes" at bounding box center [329, 245] width 18 height 10
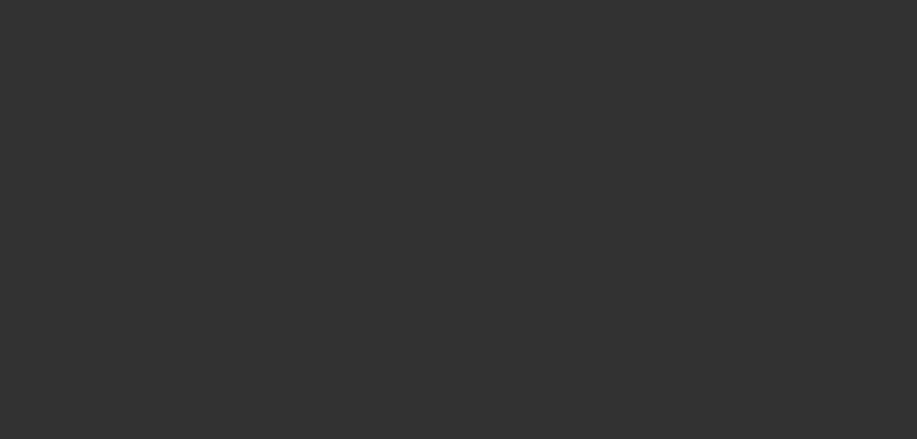
select select "0"
select select "2"
select select "0"
select select "6"
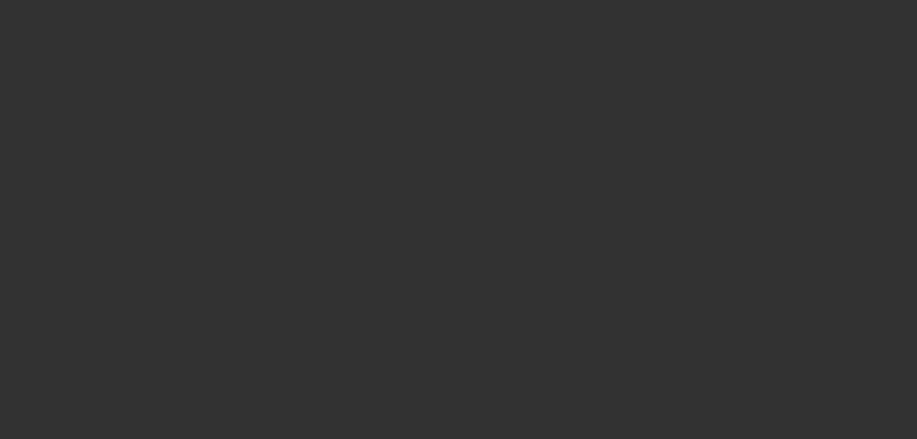
select select "0"
select select "2"
select select "0"
select select "6"
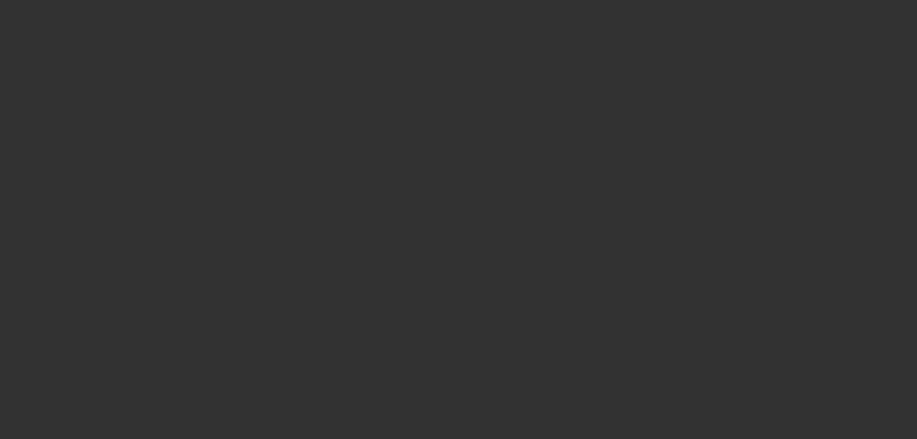
select select "0"
select select "2"
select select "0"
select select "6"
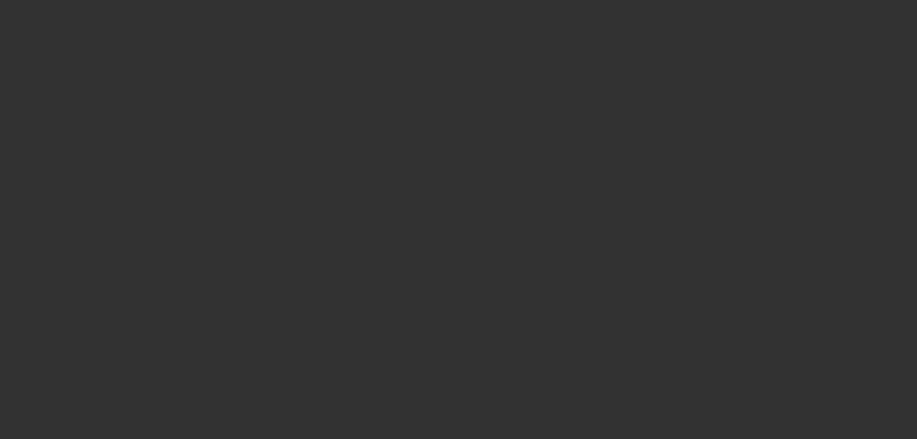
select select "0"
select select "2"
select select "0"
select select "6"
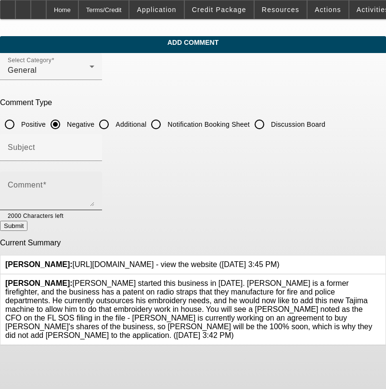
click at [94, 172] on div "Comment" at bounding box center [51, 190] width 87 height 39
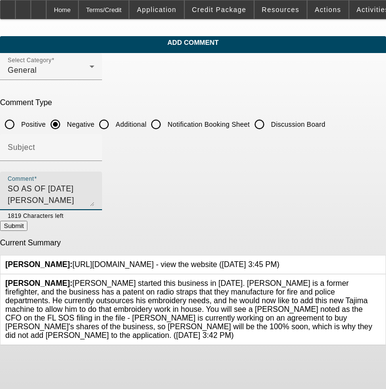
scroll to position [9, 0]
click at [94, 205] on textarea "SO AS OF [DATE] [PERSON_NAME] DOES NOT OWN 100% OF THIS COMPANY AS HE HAS NOT B…" at bounding box center [51, 194] width 87 height 23
click at [94, 201] on textarea "SO AS OF [DATE] [PERSON_NAME] DOES NOT OWN 100% OF THIS COMPANY AS HE HAS NOT B…" at bounding box center [51, 194] width 87 height 23
click at [94, 200] on textarea "SO AS OF [DATE] [PERSON_NAME] DOES NOT OWN 100% OF THIS COMPANY AS HE HAS NOT B…" at bounding box center [51, 194] width 87 height 23
click at [94, 201] on textarea "SO AS OF [DATE] [PERSON_NAME] DOES NOT OWN 100% OF THIS COMPANY AS HE HAS NOT B…" at bounding box center [51, 194] width 87 height 23
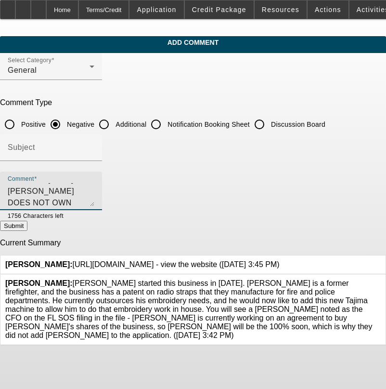
type textarea "SO AS OF [DATE] [PERSON_NAME] DOES NOT OWN 100% OF THIS COMPANY AS HE HAS NOT B…"
click at [27, 222] on button "Submit" at bounding box center [13, 226] width 27 height 10
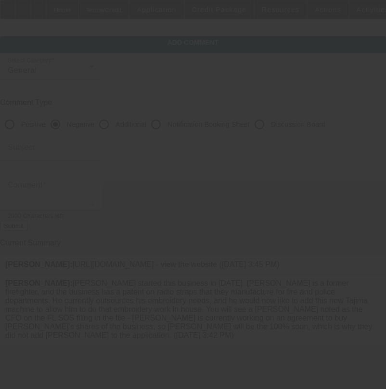
scroll to position [0, 0]
